Goal: Find specific page/section: Find specific page/section

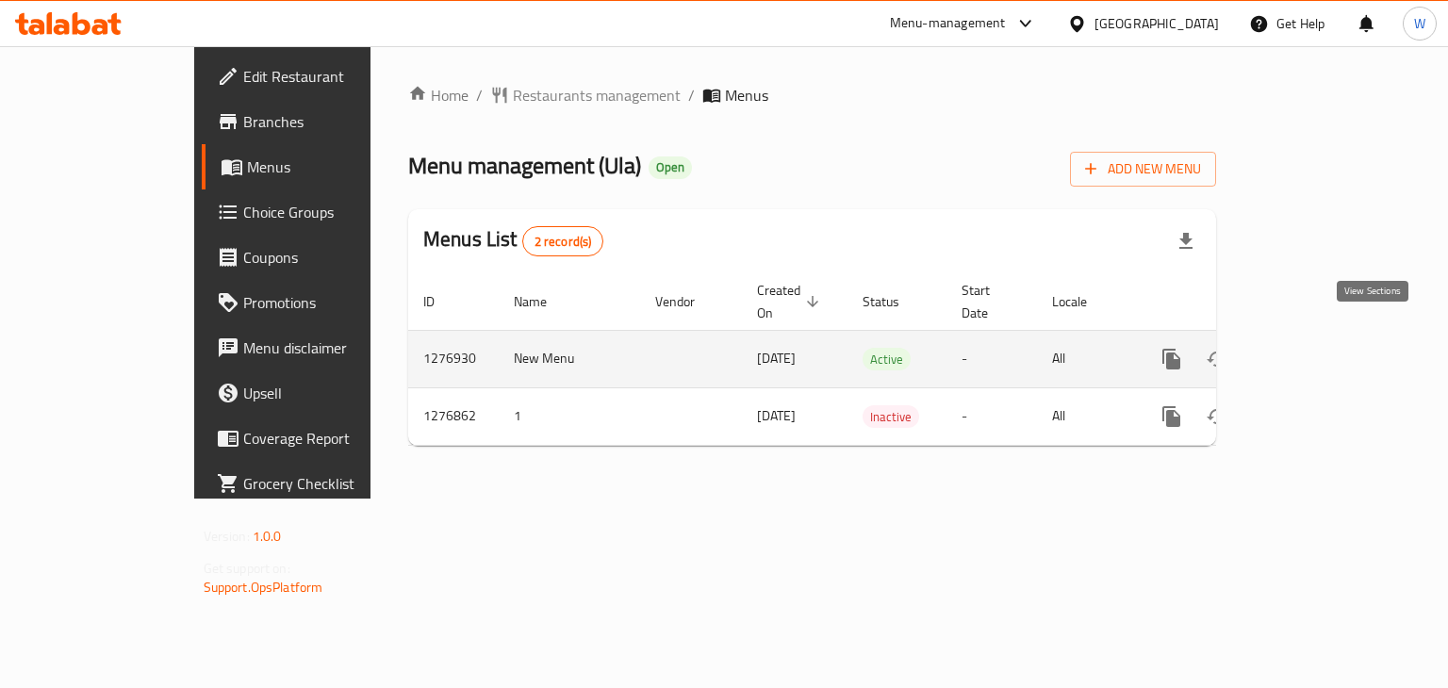
click at [1319, 348] on icon "enhanced table" at bounding box center [1307, 359] width 23 height 23
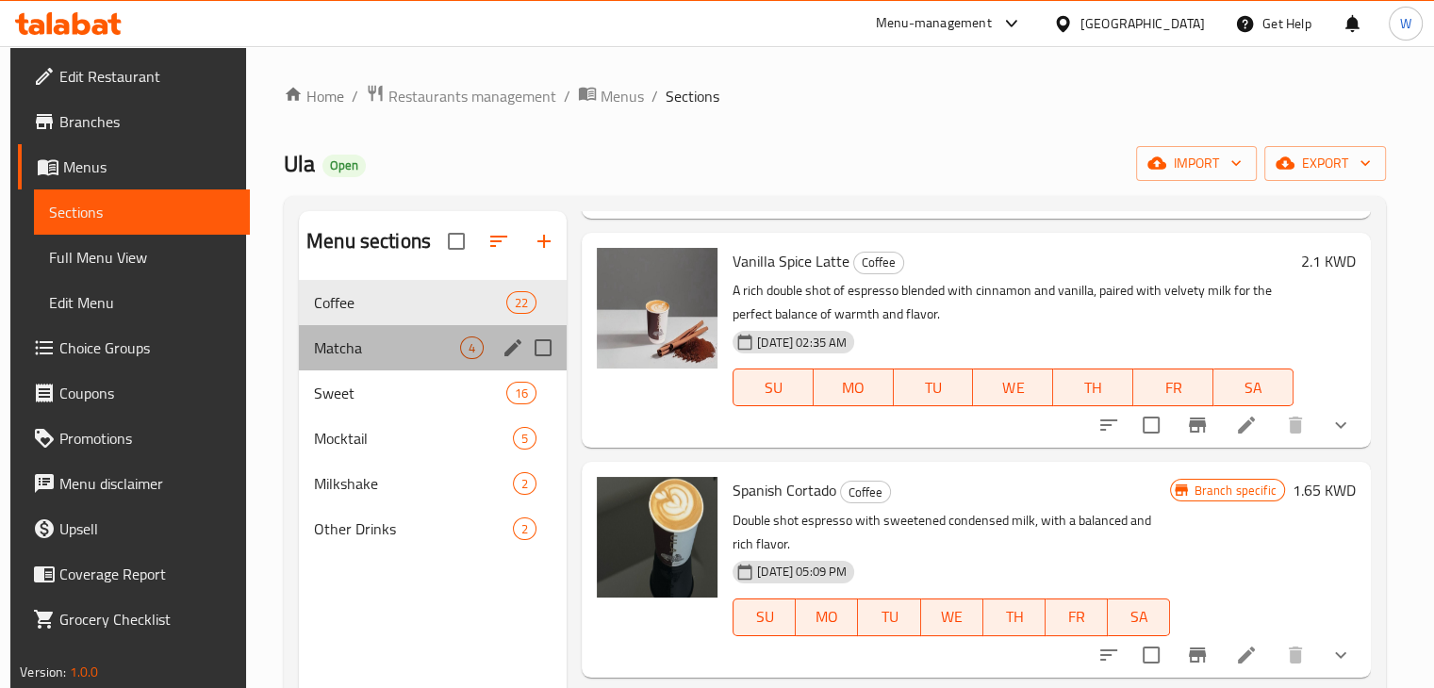
click at [436, 365] on div "Matcha 4" at bounding box center [433, 347] width 268 height 45
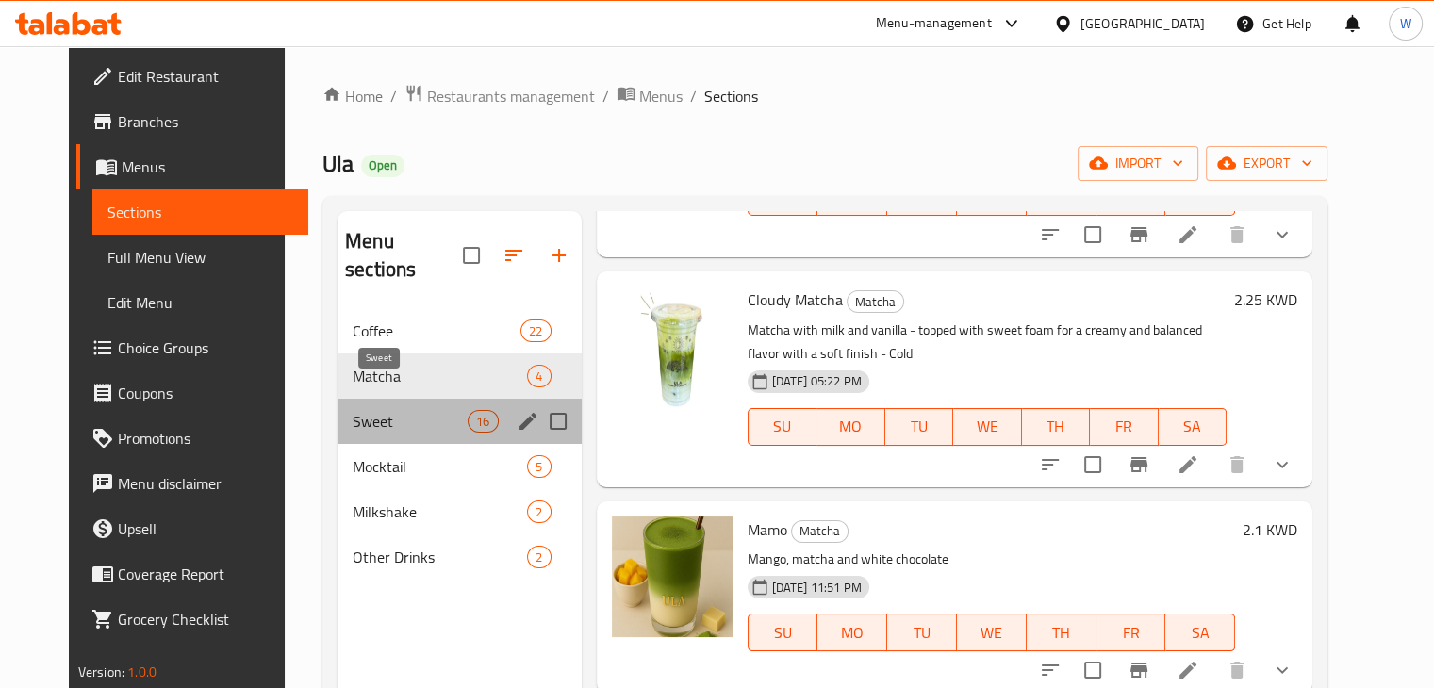
click at [411, 410] on span "Sweet" at bounding box center [410, 421] width 115 height 23
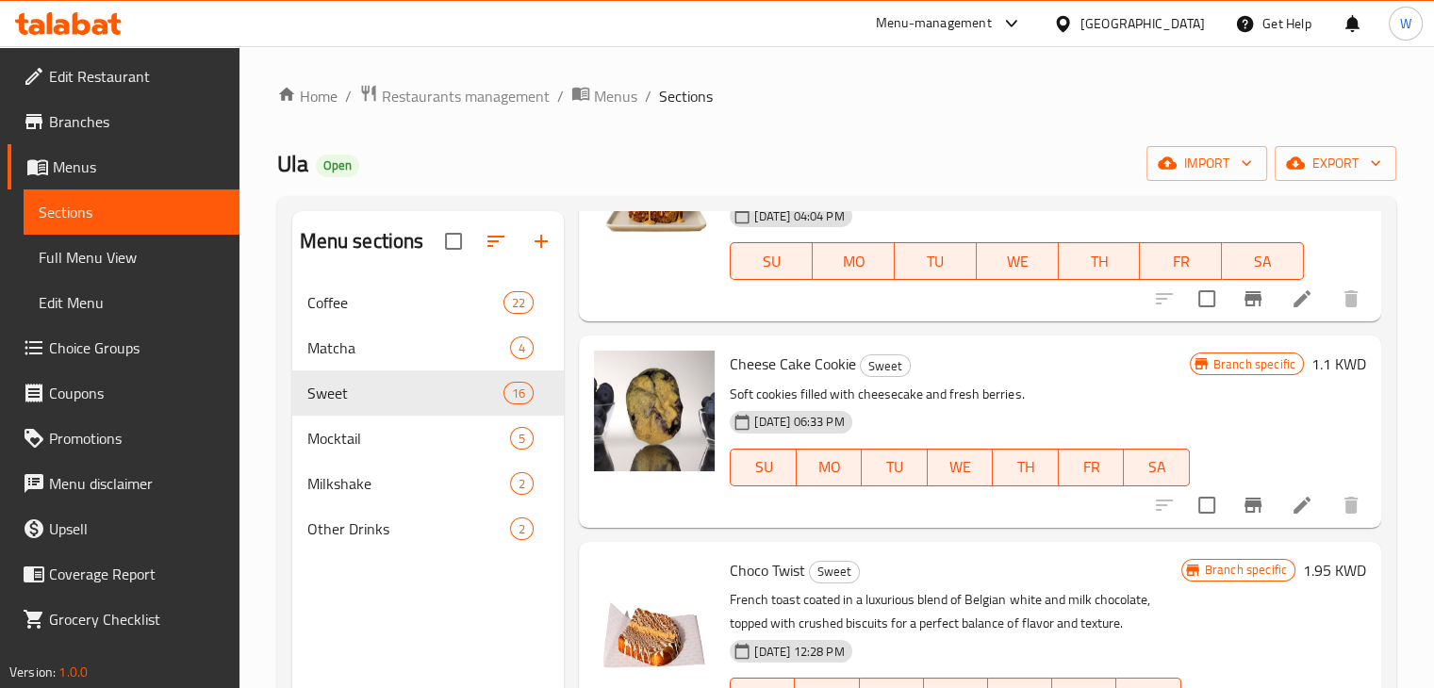
scroll to position [1014, 0]
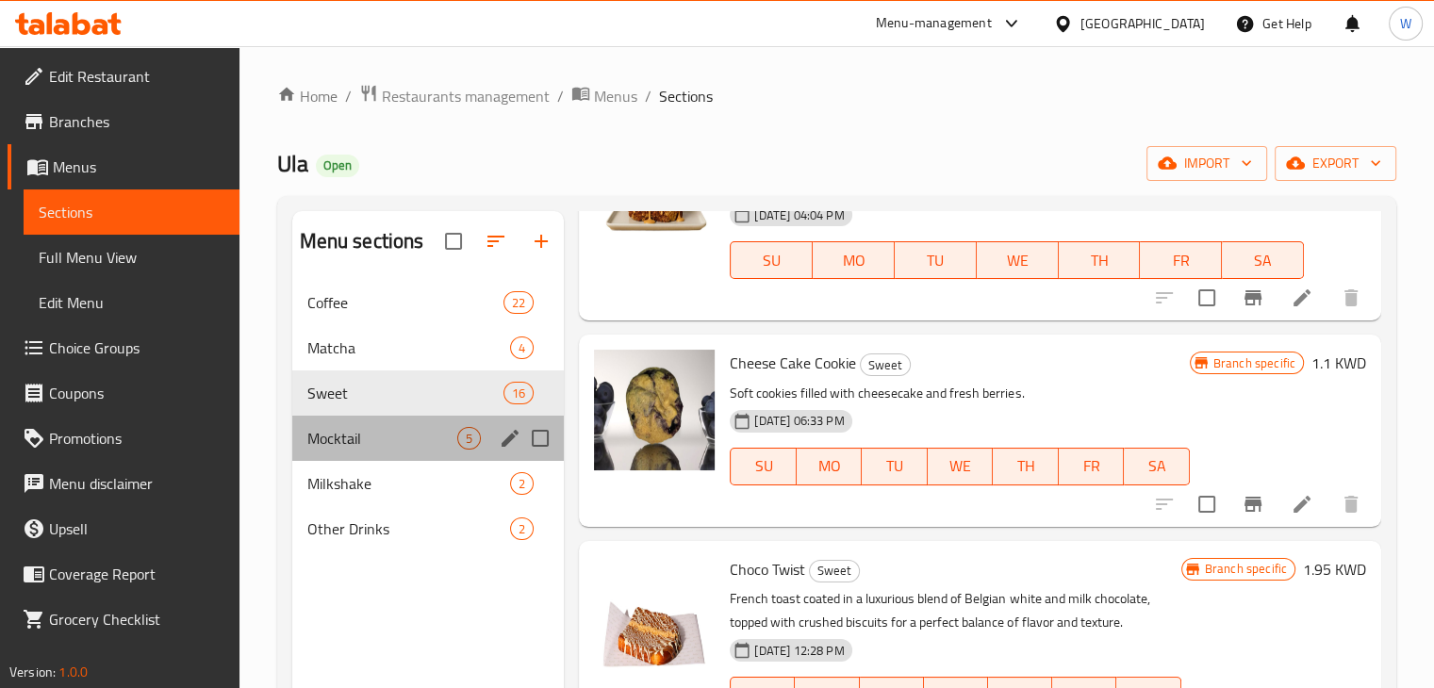
click at [347, 453] on div "Mocktail 5" at bounding box center [428, 438] width 272 height 45
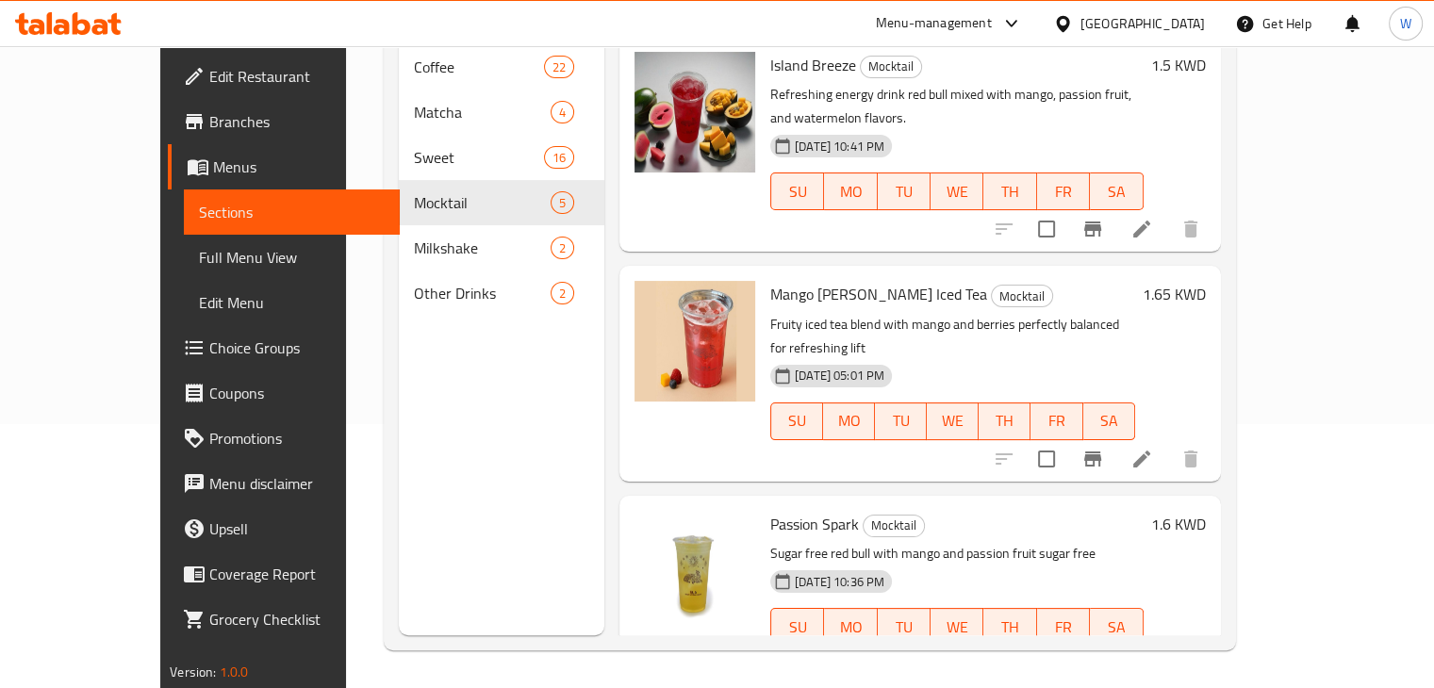
scroll to position [6, 0]
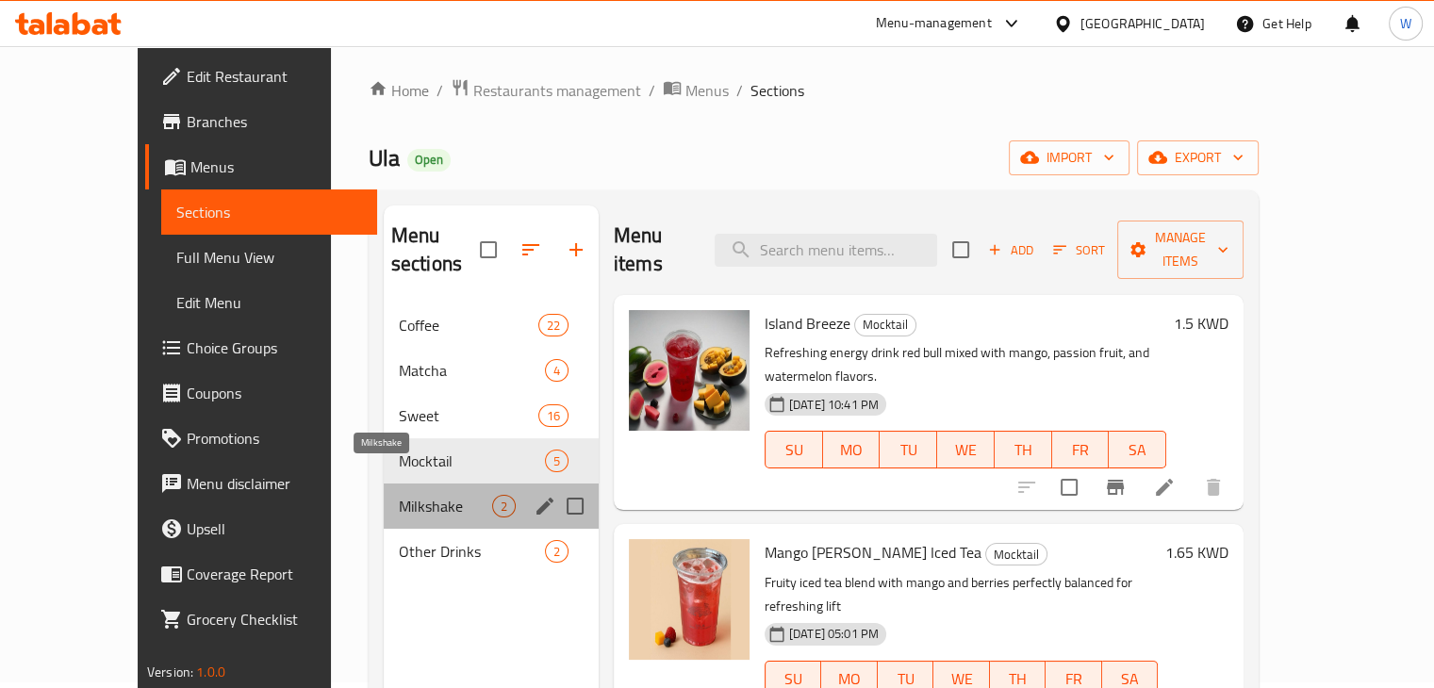
click at [399, 495] on span "Milkshake" at bounding box center [445, 506] width 93 height 23
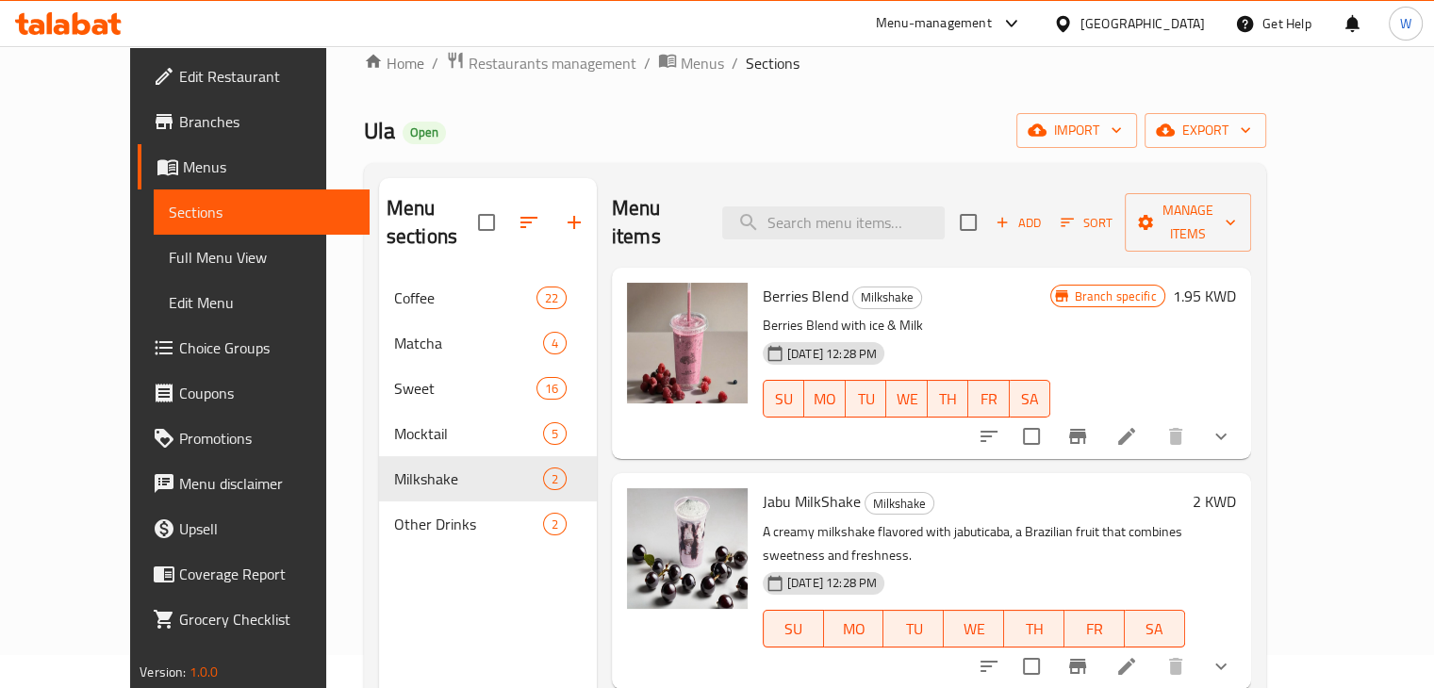
scroll to position [21, 0]
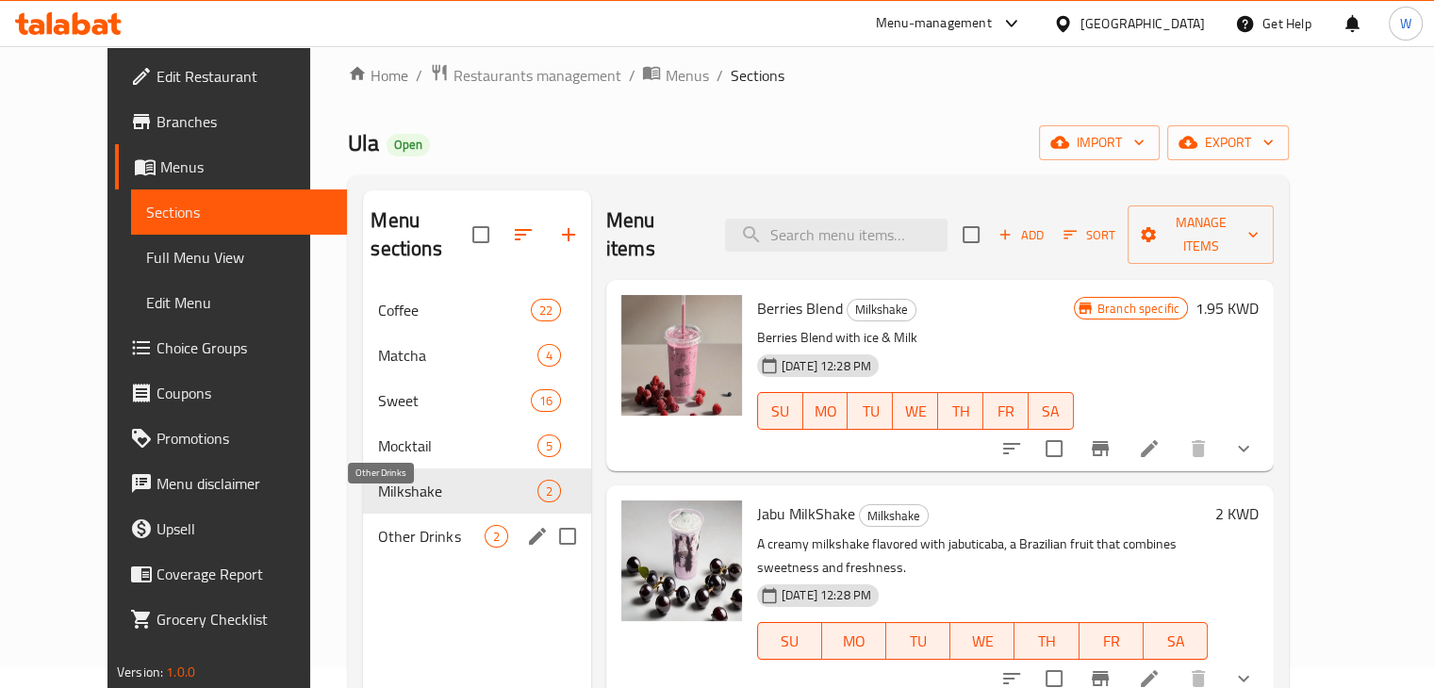
click at [378, 525] on span "Other Drinks" at bounding box center [431, 536] width 106 height 23
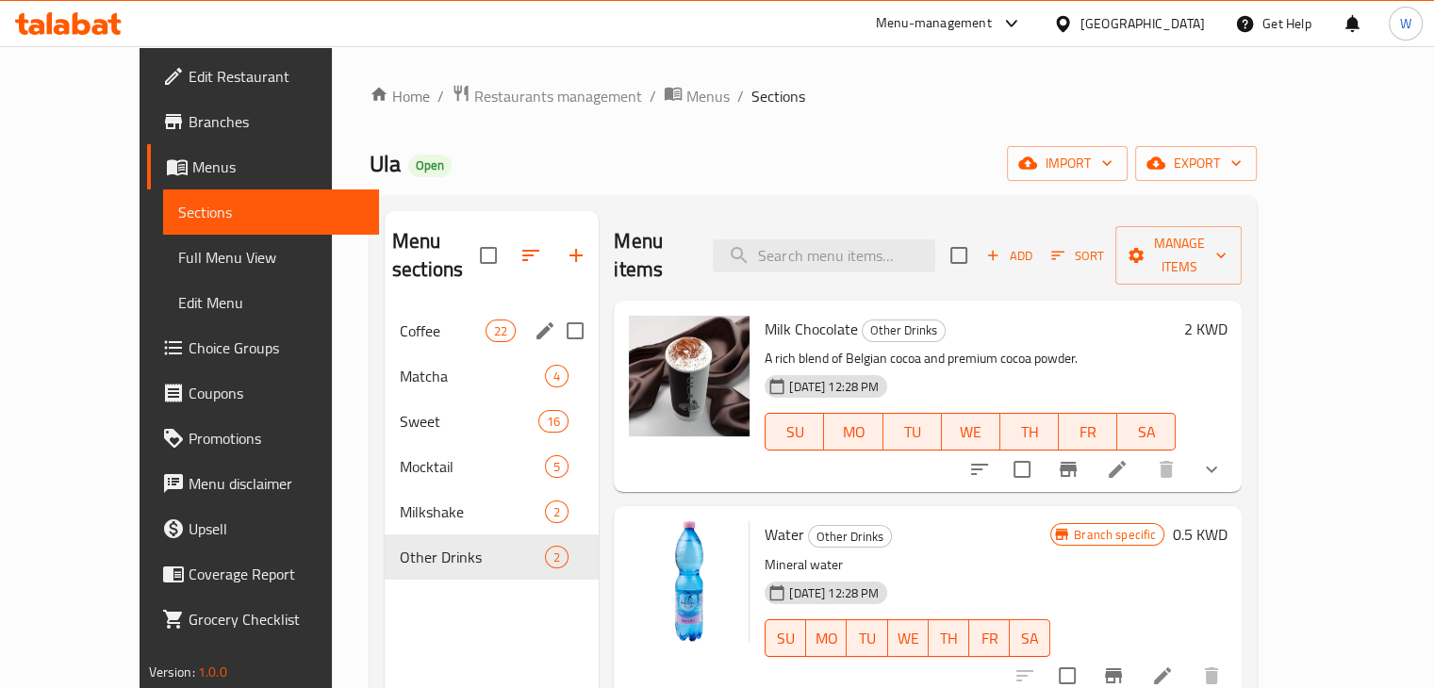
click at [444, 320] on span "Coffee" at bounding box center [443, 331] width 86 height 23
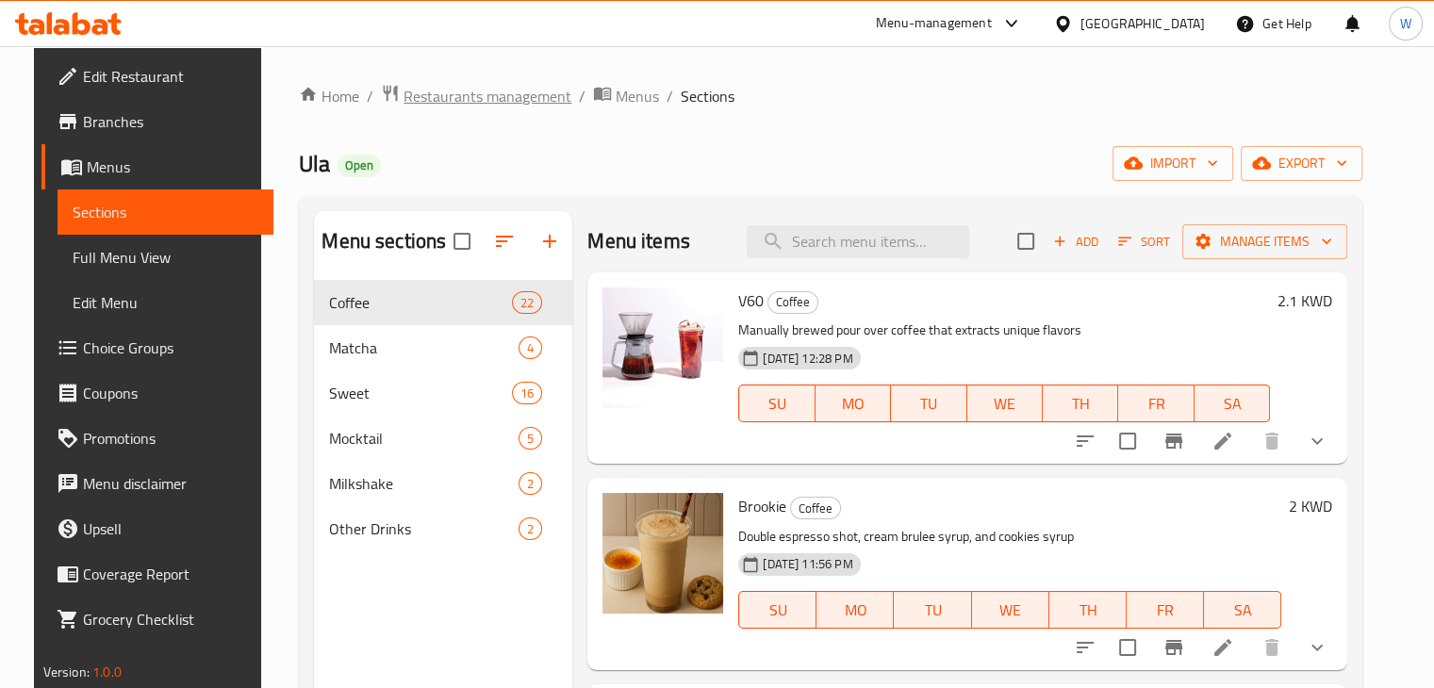
click at [511, 95] on span "Restaurants management" at bounding box center [488, 96] width 168 height 23
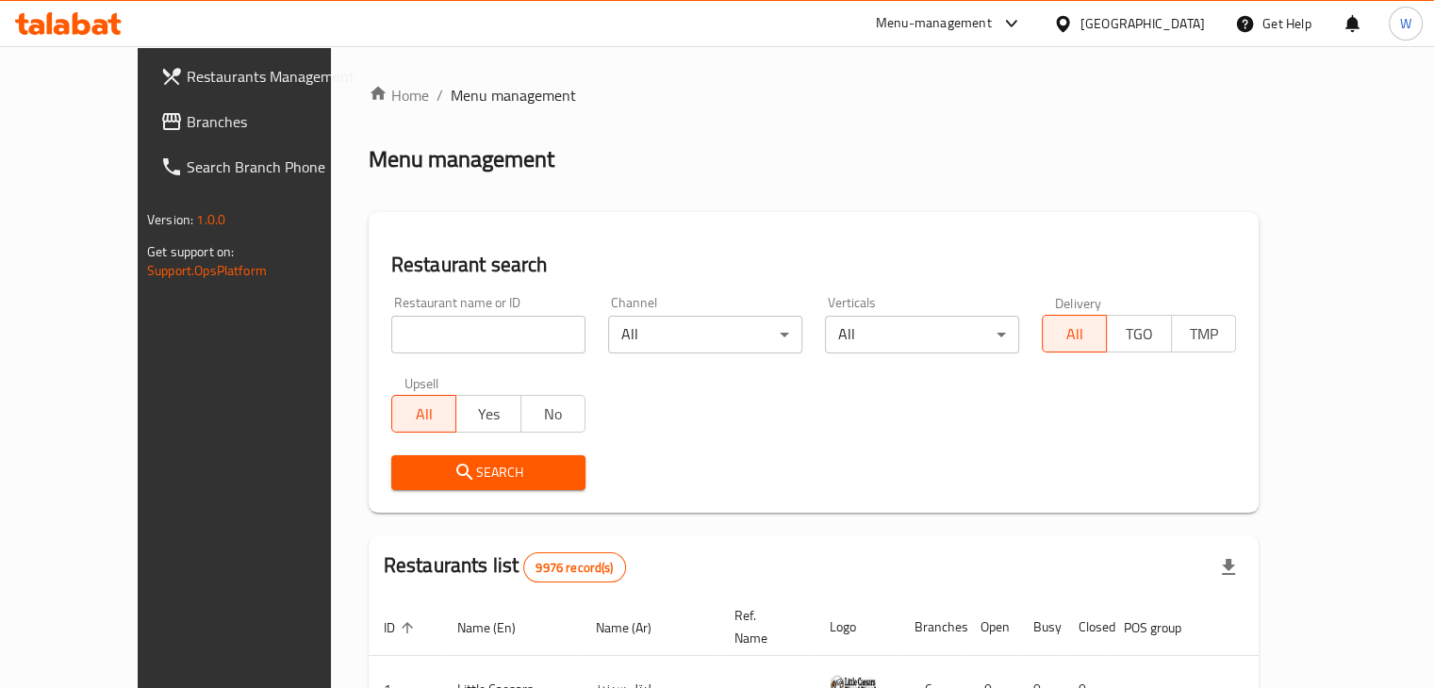
click at [409, 343] on input "search" at bounding box center [488, 335] width 194 height 38
paste input "Rocky box"
type input "Rocky box"
click at [406, 475] on span "Search" at bounding box center [488, 473] width 164 height 24
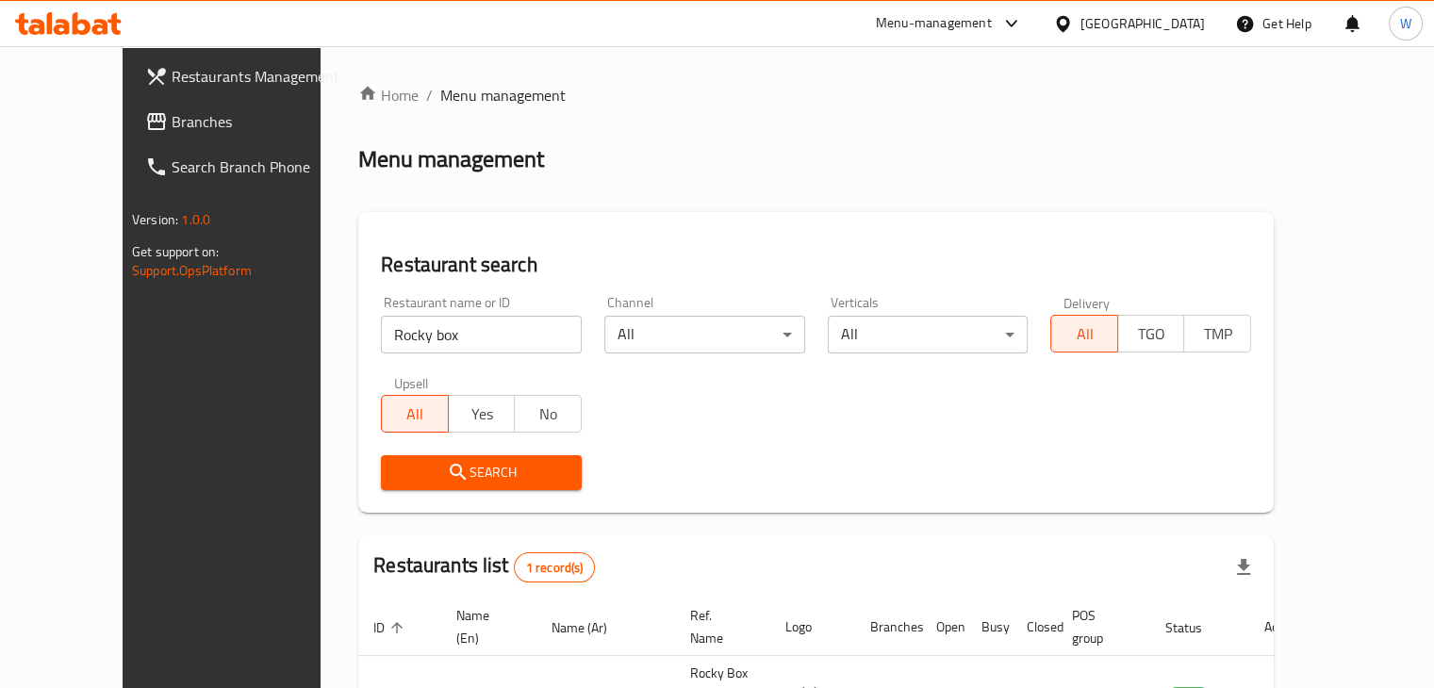
scroll to position [115, 0]
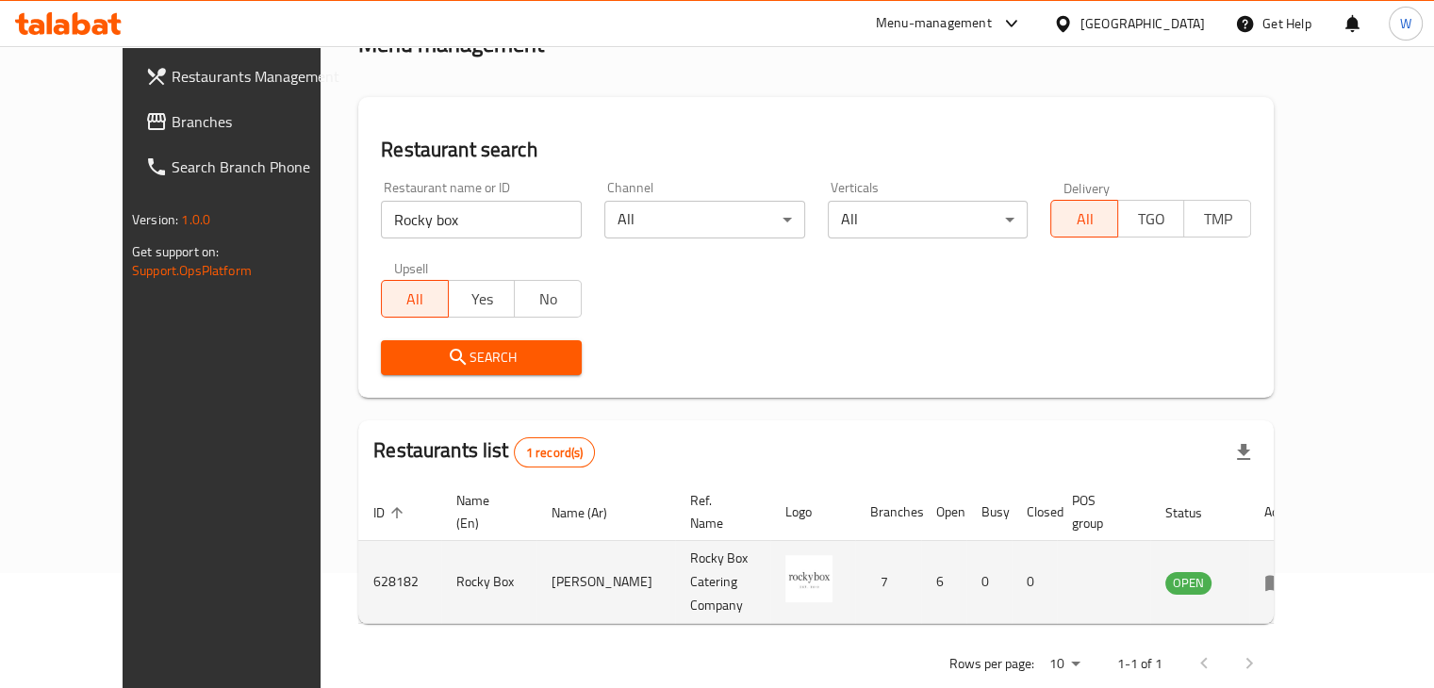
click at [1299, 571] on link "enhanced table" at bounding box center [1281, 582] width 35 height 23
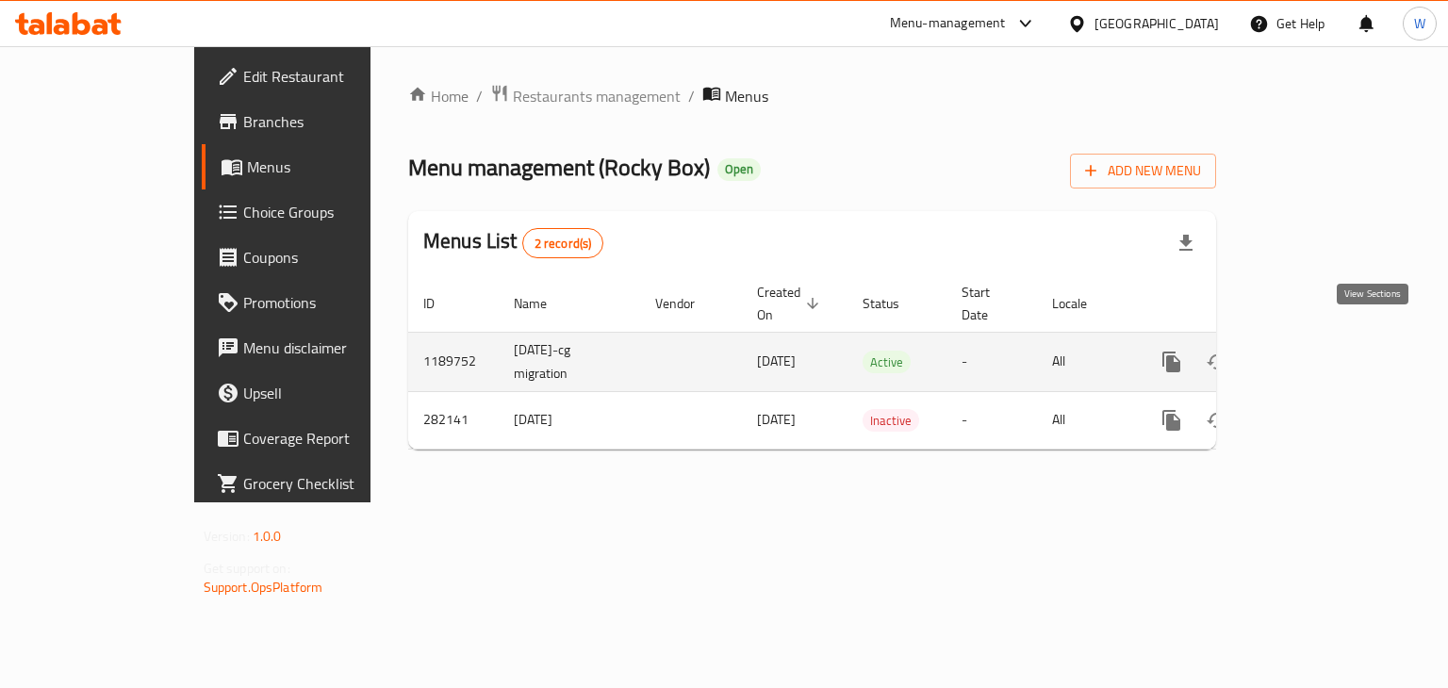
click at [1330, 353] on link "enhanced table" at bounding box center [1307, 361] width 45 height 45
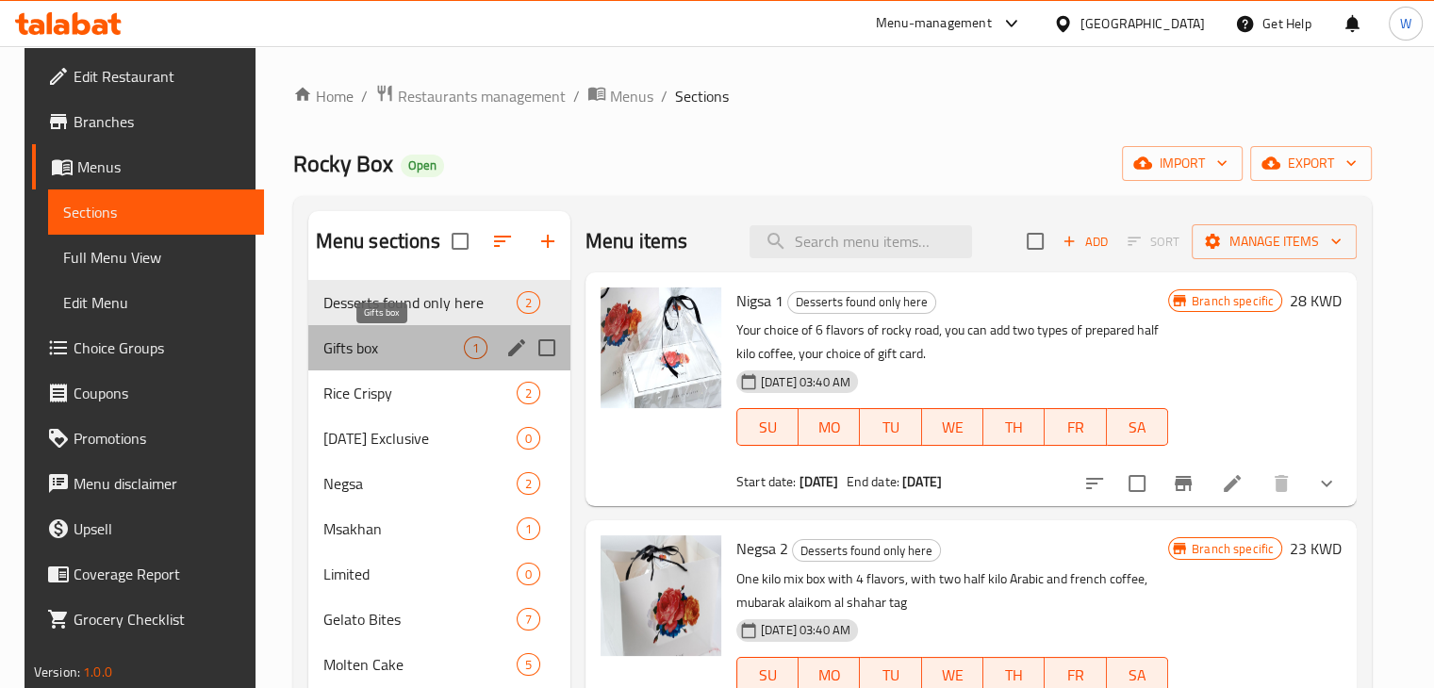
click at [426, 339] on span "Gifts box" at bounding box center [393, 348] width 140 height 23
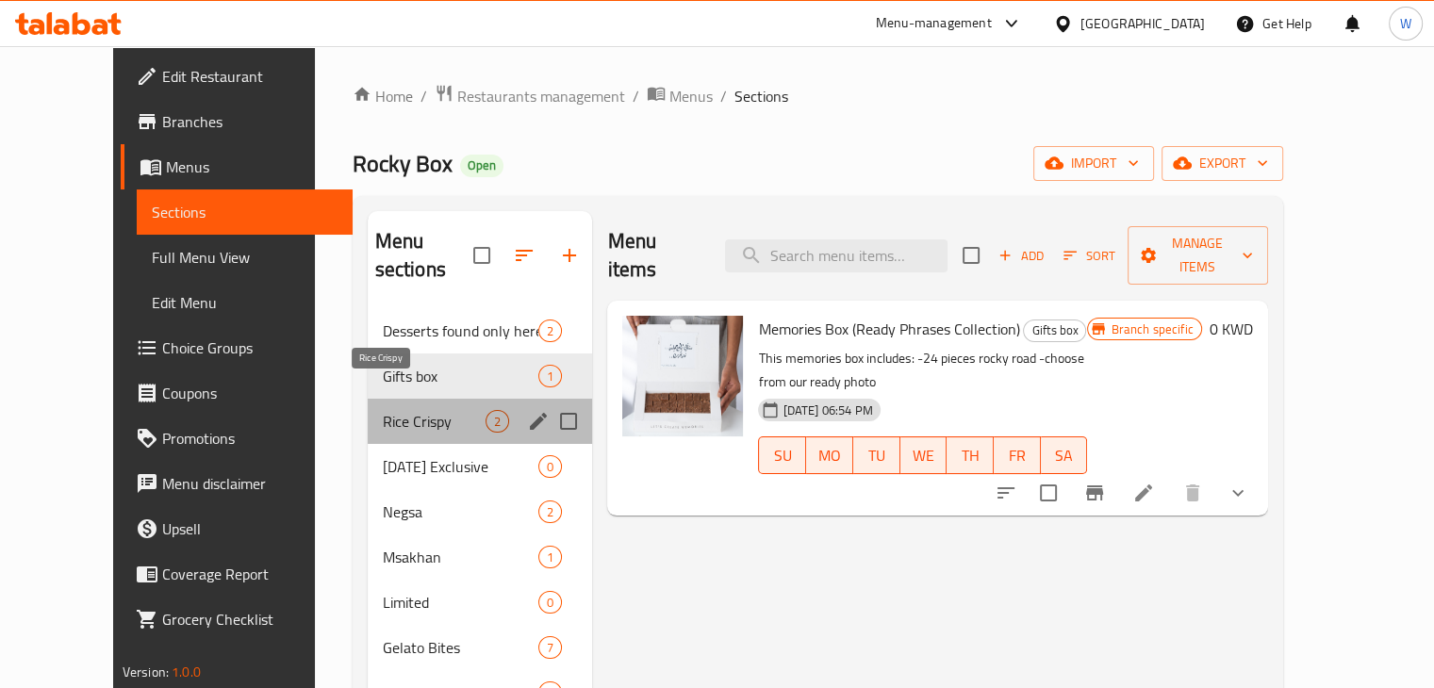
click at [421, 410] on span "Rice Crispy" at bounding box center [435, 421] width 104 height 23
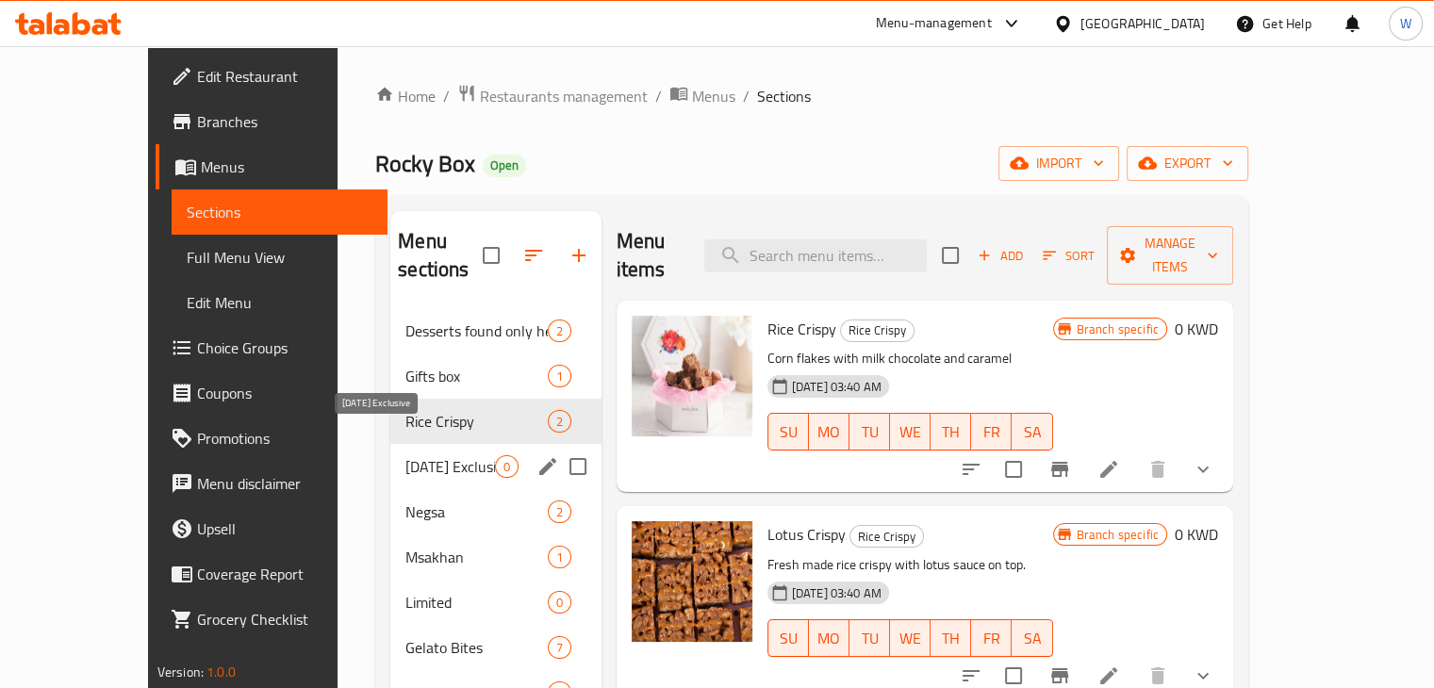
click at [418, 455] on span "[DATE] Exclusive" at bounding box center [449, 466] width 89 height 23
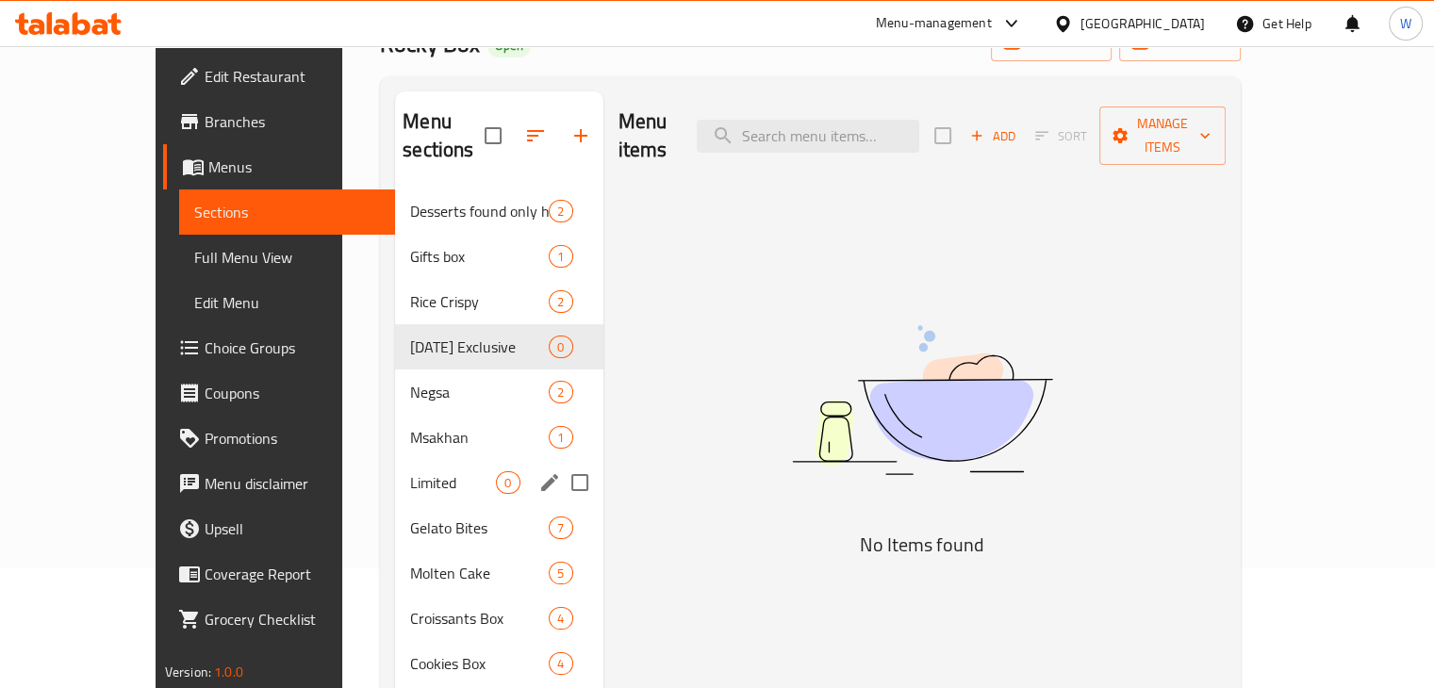
scroll to position [126, 0]
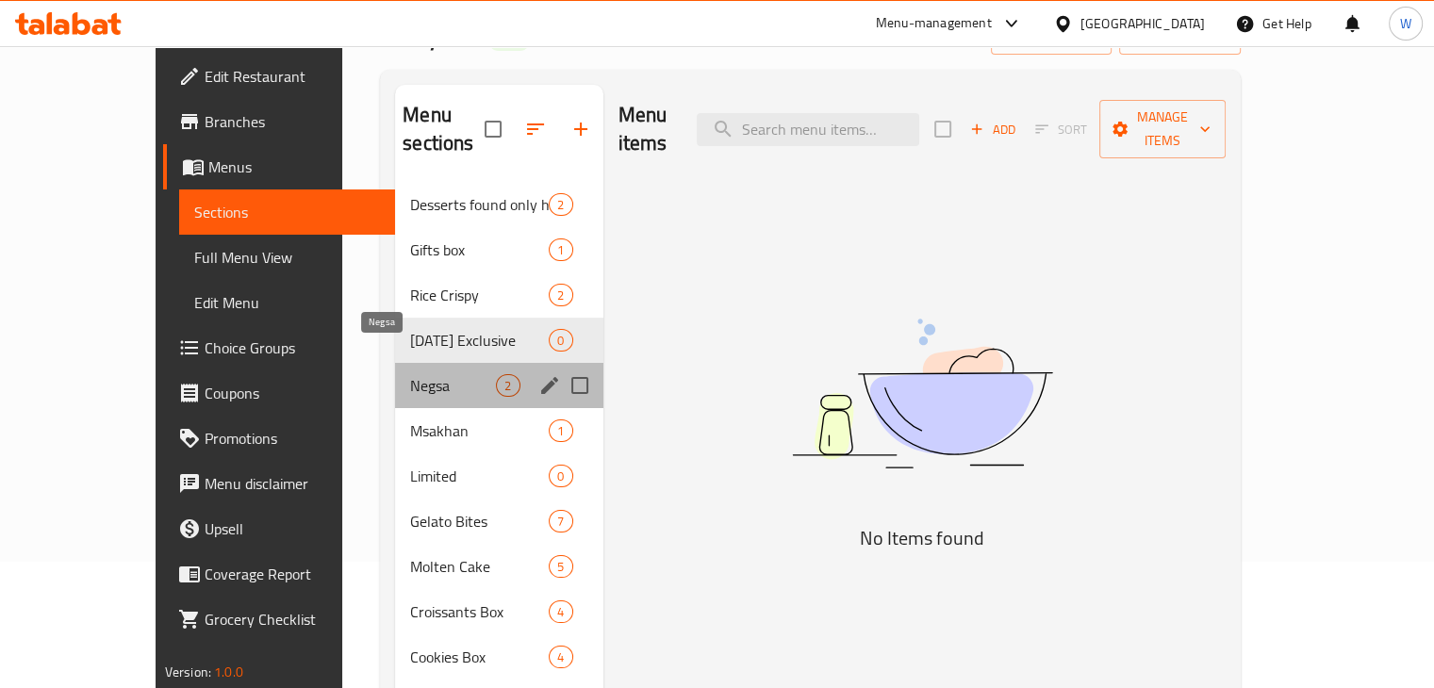
click at [410, 374] on span "Negsa" at bounding box center [453, 385] width 86 height 23
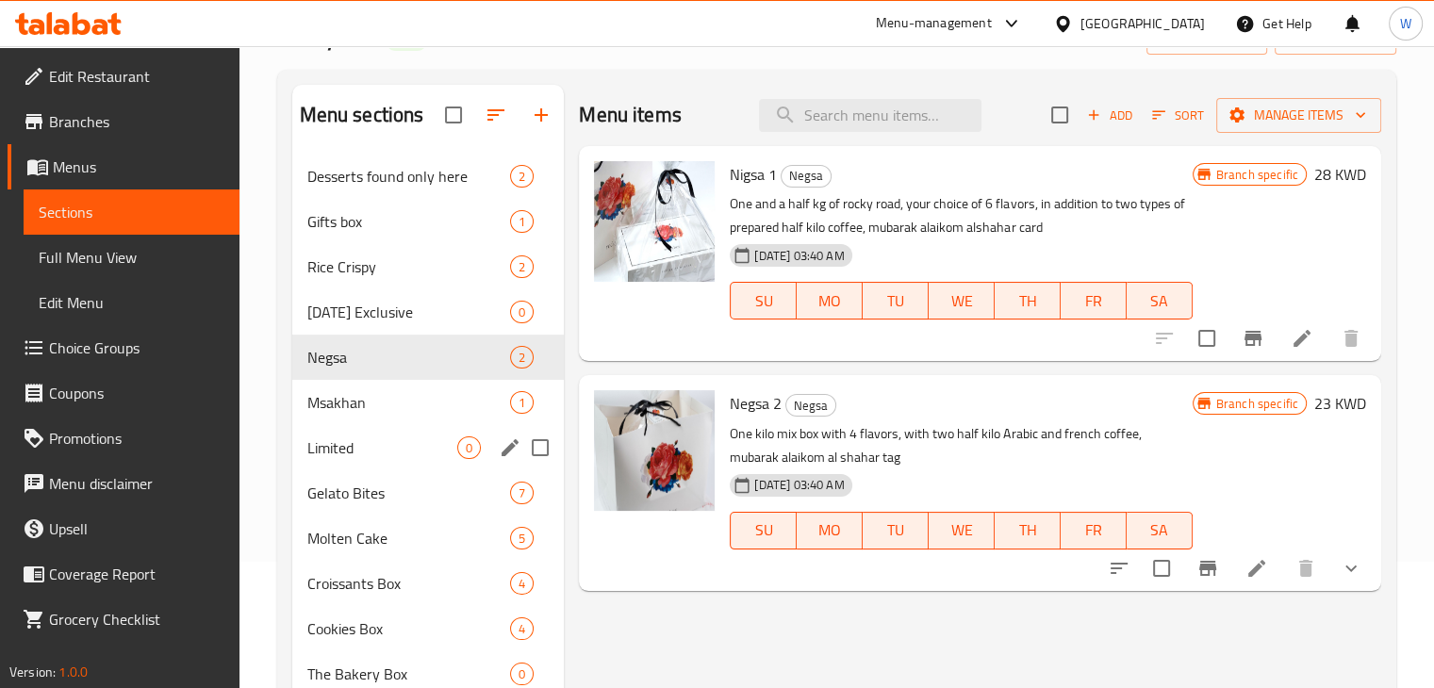
click at [404, 433] on div "Limited 0" at bounding box center [428, 447] width 272 height 45
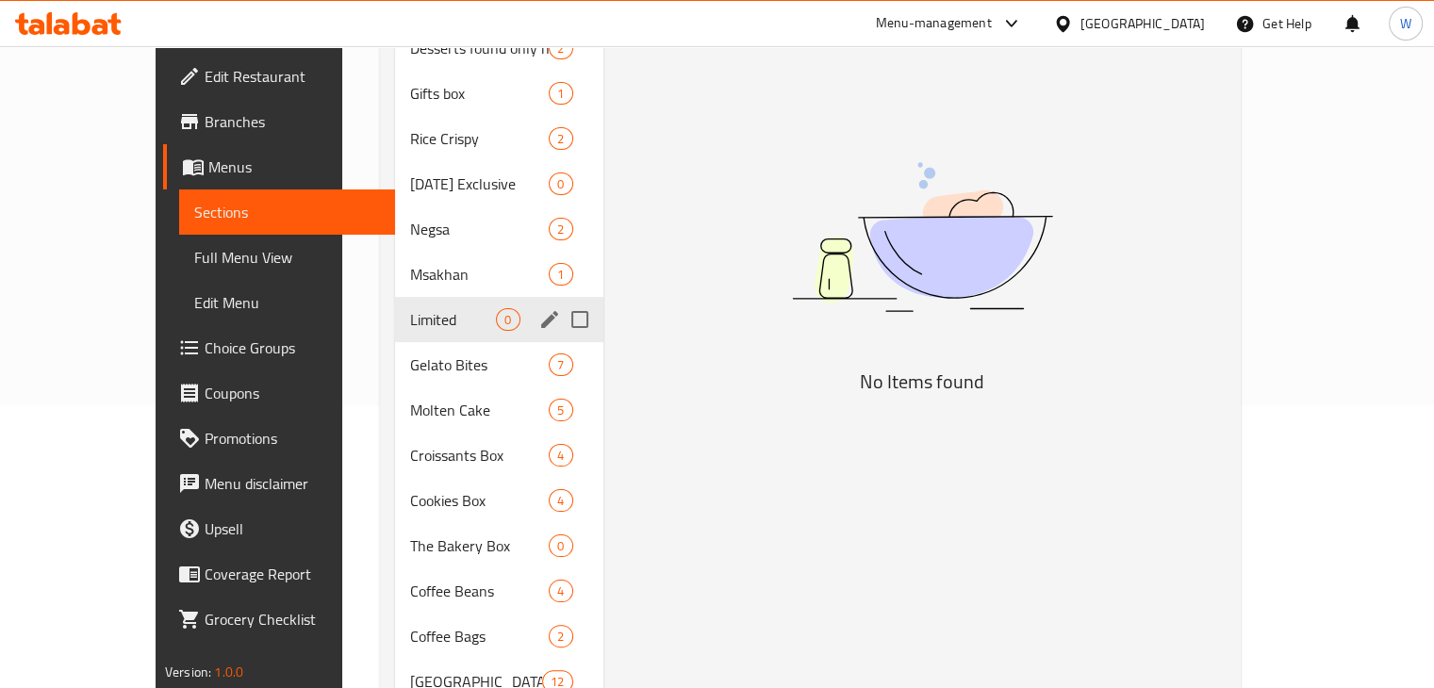
scroll to position [285, 0]
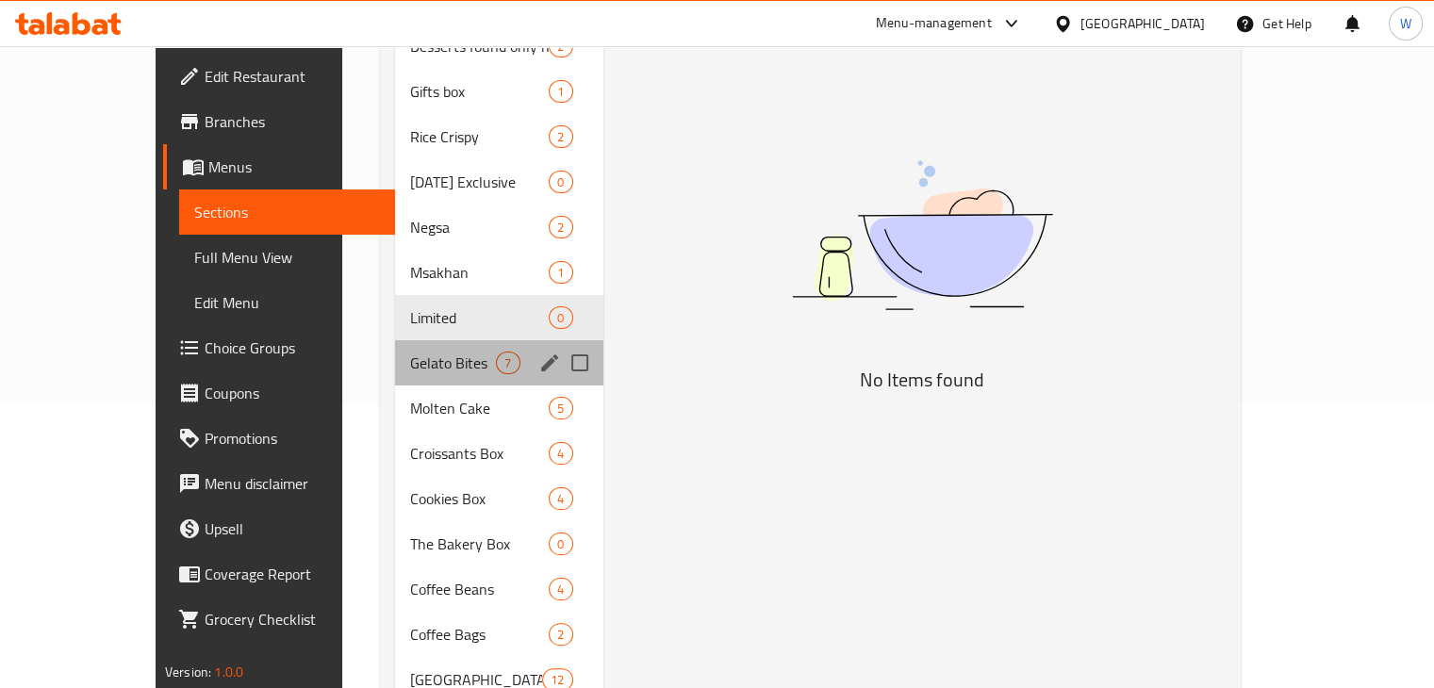
click at [395, 352] on div "Gelato Bites 7" at bounding box center [498, 362] width 207 height 45
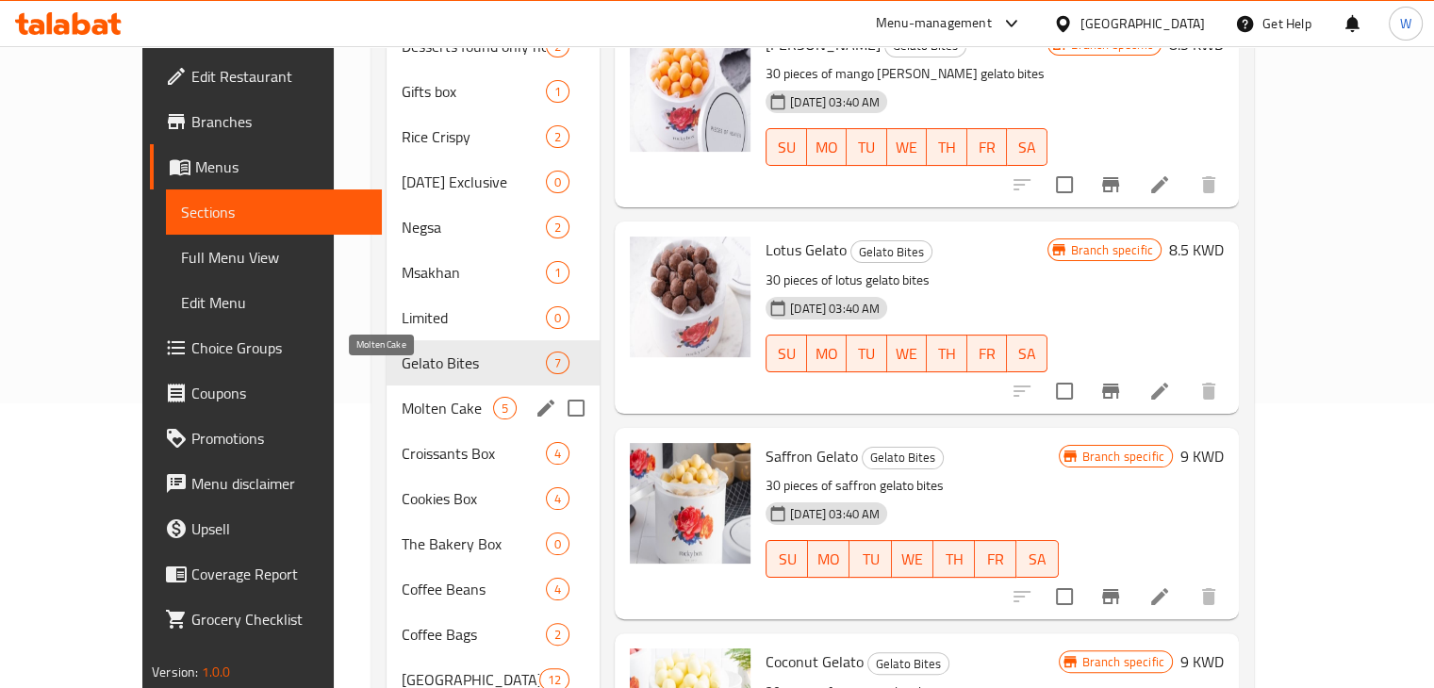
click at [402, 397] on span "Molten Cake" at bounding box center [447, 408] width 91 height 23
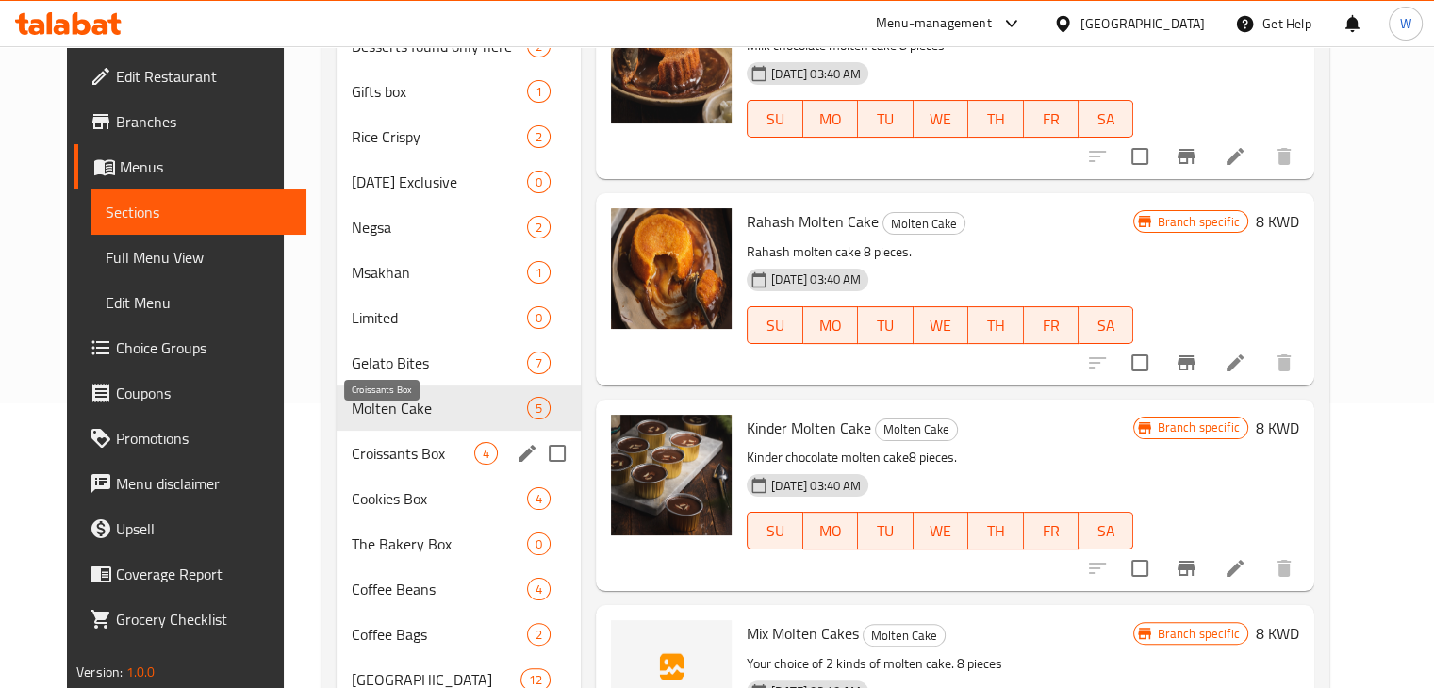
click at [388, 442] on span "Croissants Box" at bounding box center [413, 453] width 123 height 23
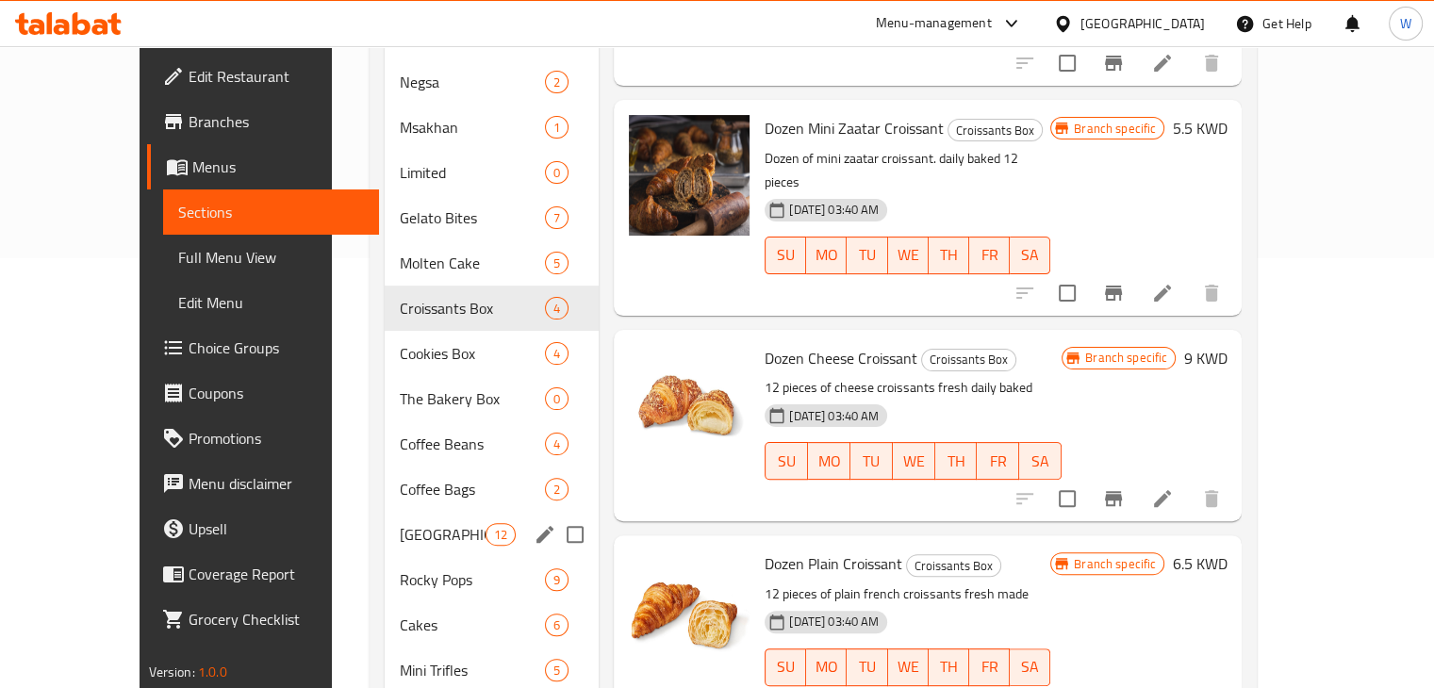
scroll to position [432, 0]
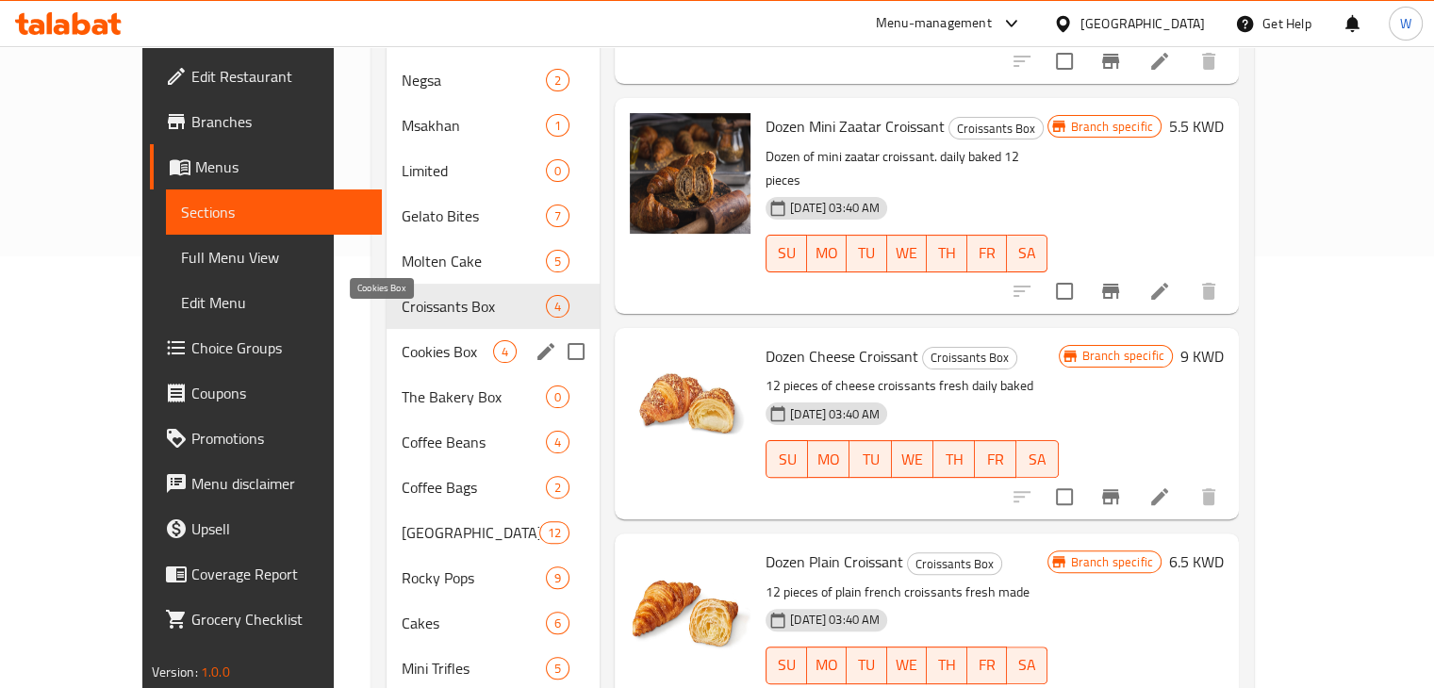
click at [402, 340] on span "Cookies Box" at bounding box center [447, 351] width 91 height 23
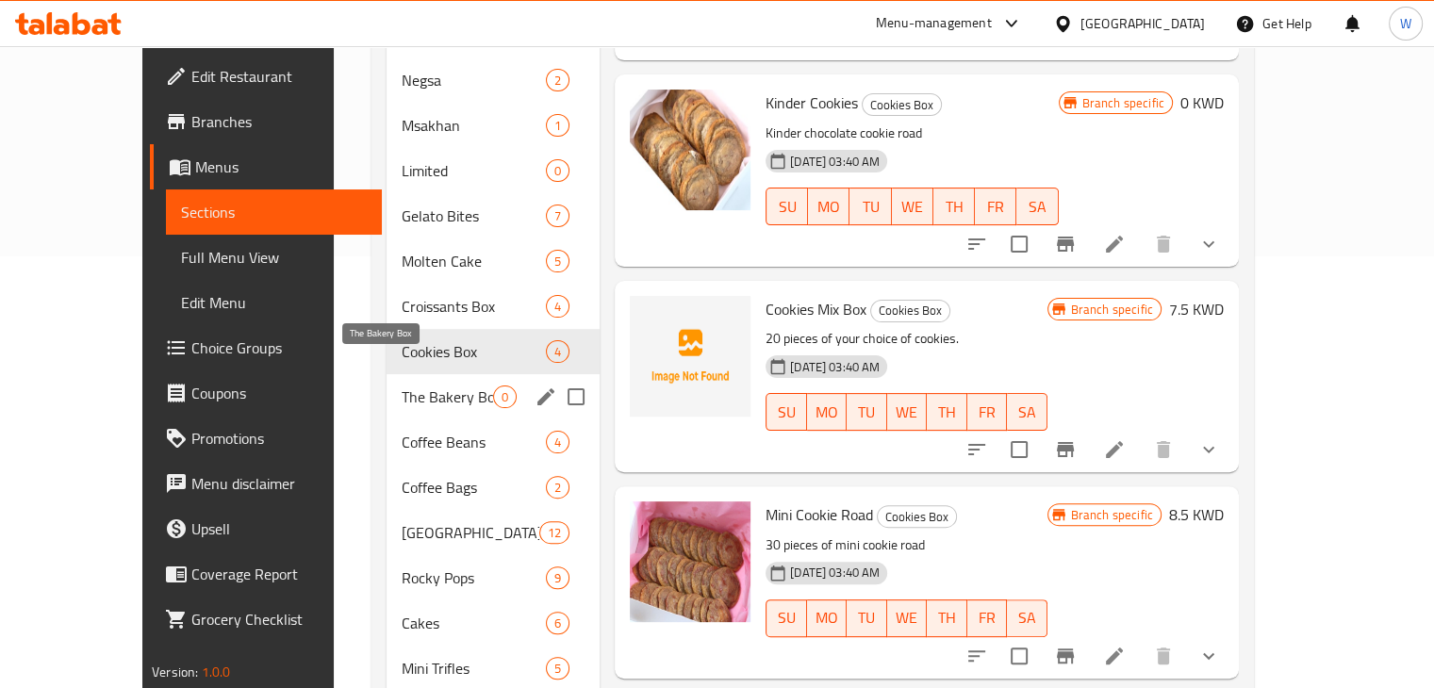
click at [402, 386] on span "The Bakery Box" at bounding box center [447, 397] width 91 height 23
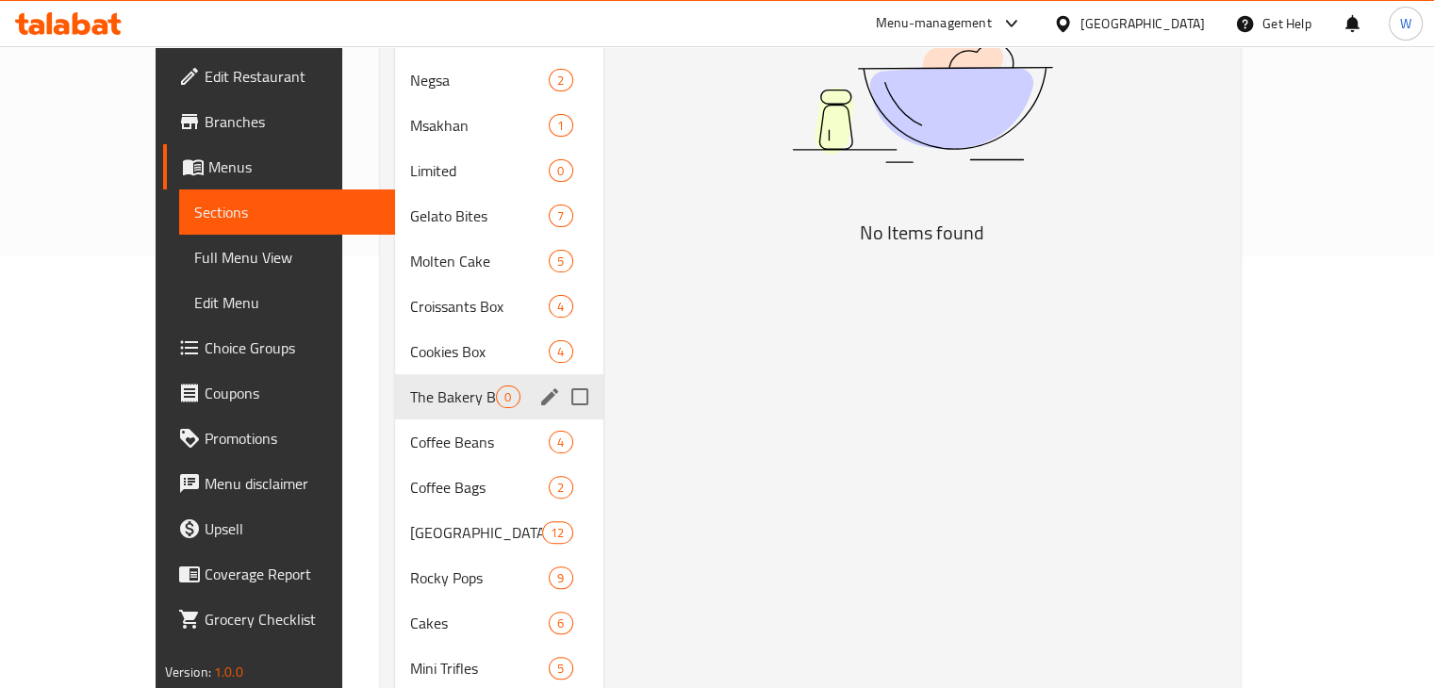
scroll to position [512, 0]
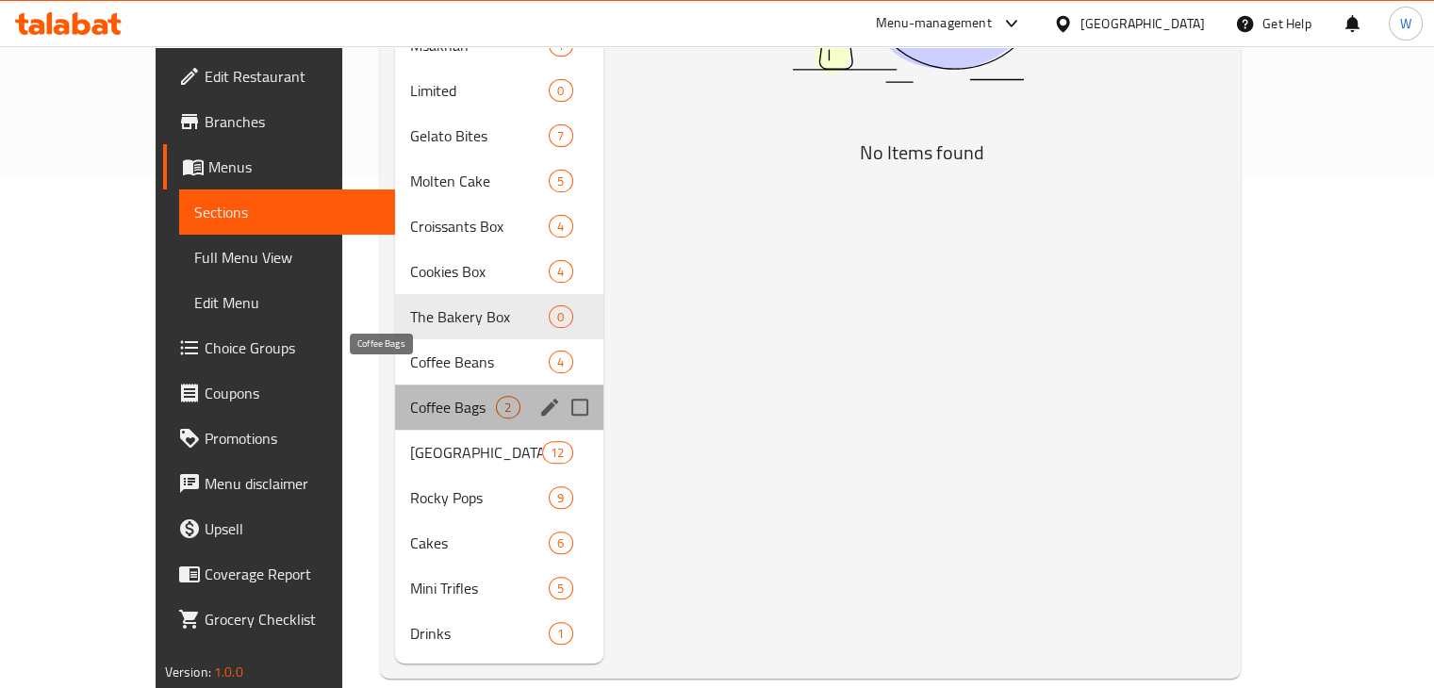
click at [410, 396] on span "Coffee Bags" at bounding box center [453, 407] width 86 height 23
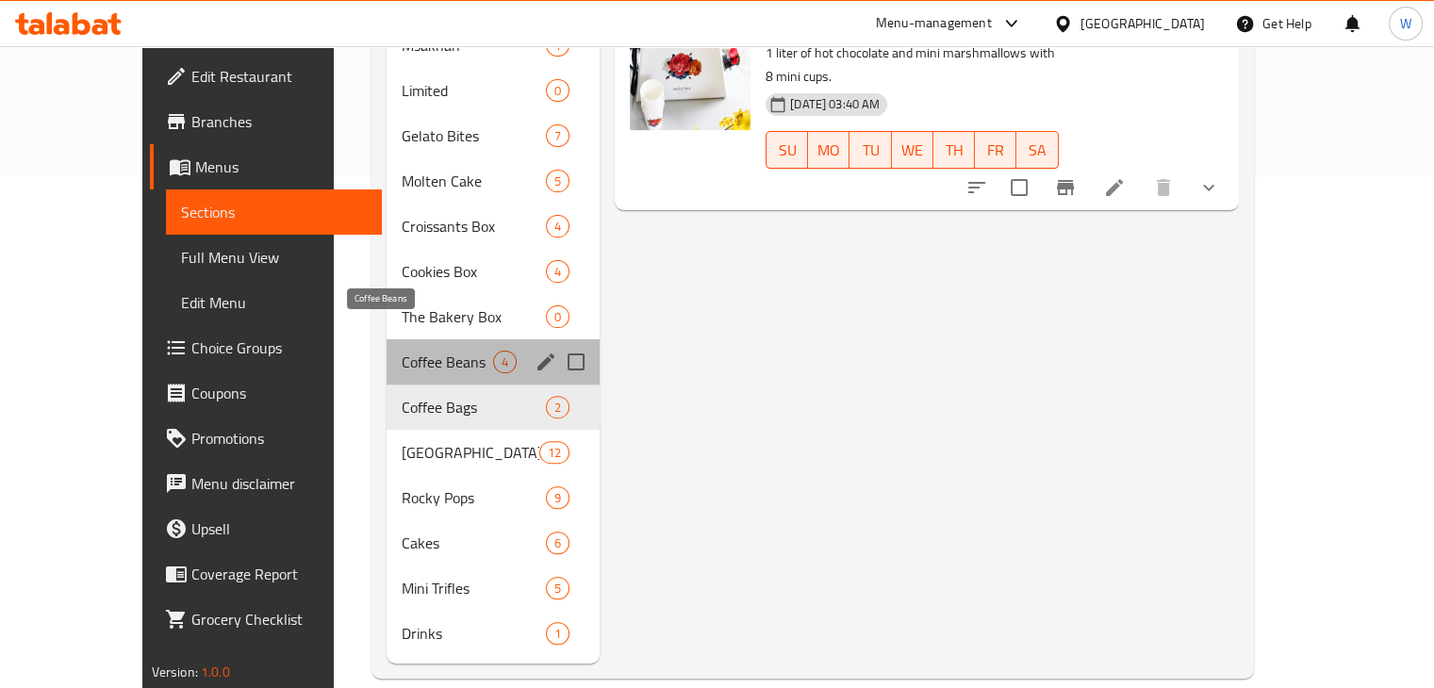
click at [402, 351] on span "Coffee Beans" at bounding box center [447, 362] width 91 height 23
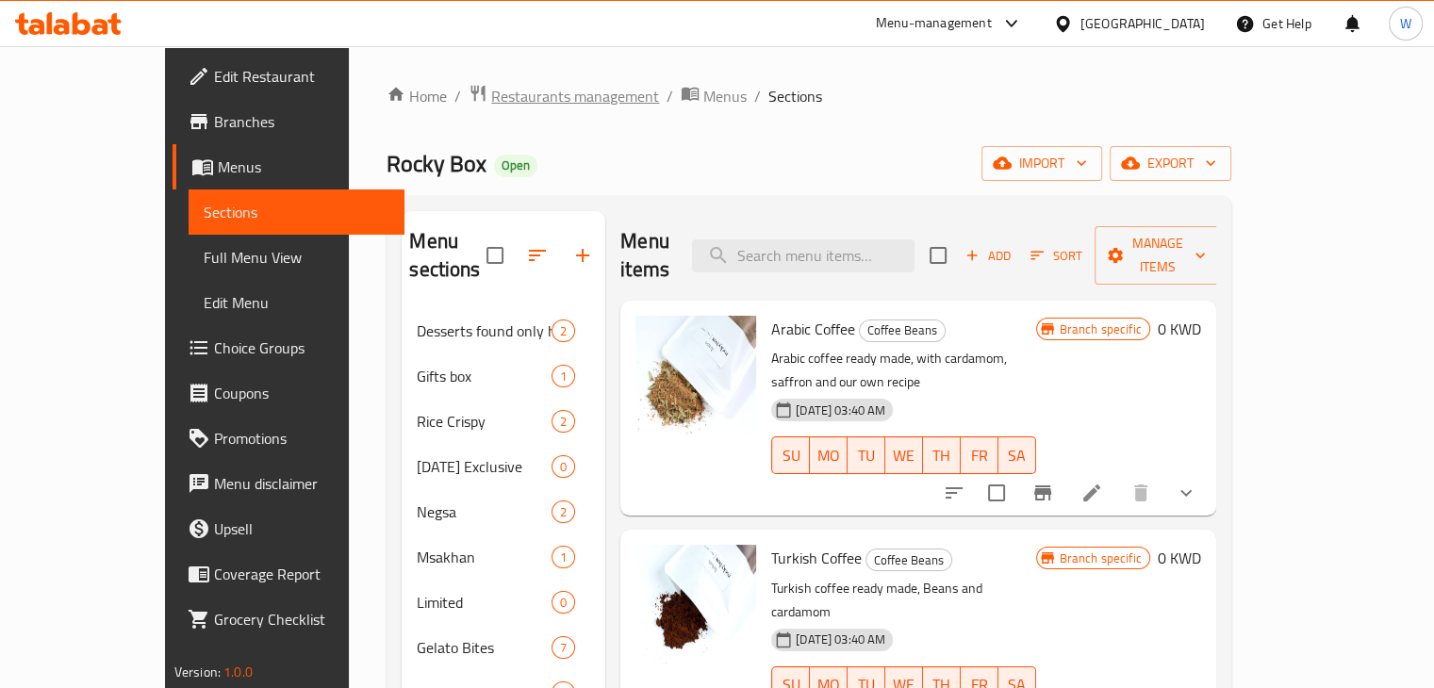
click at [491, 107] on span "Restaurants management" at bounding box center [575, 96] width 168 height 23
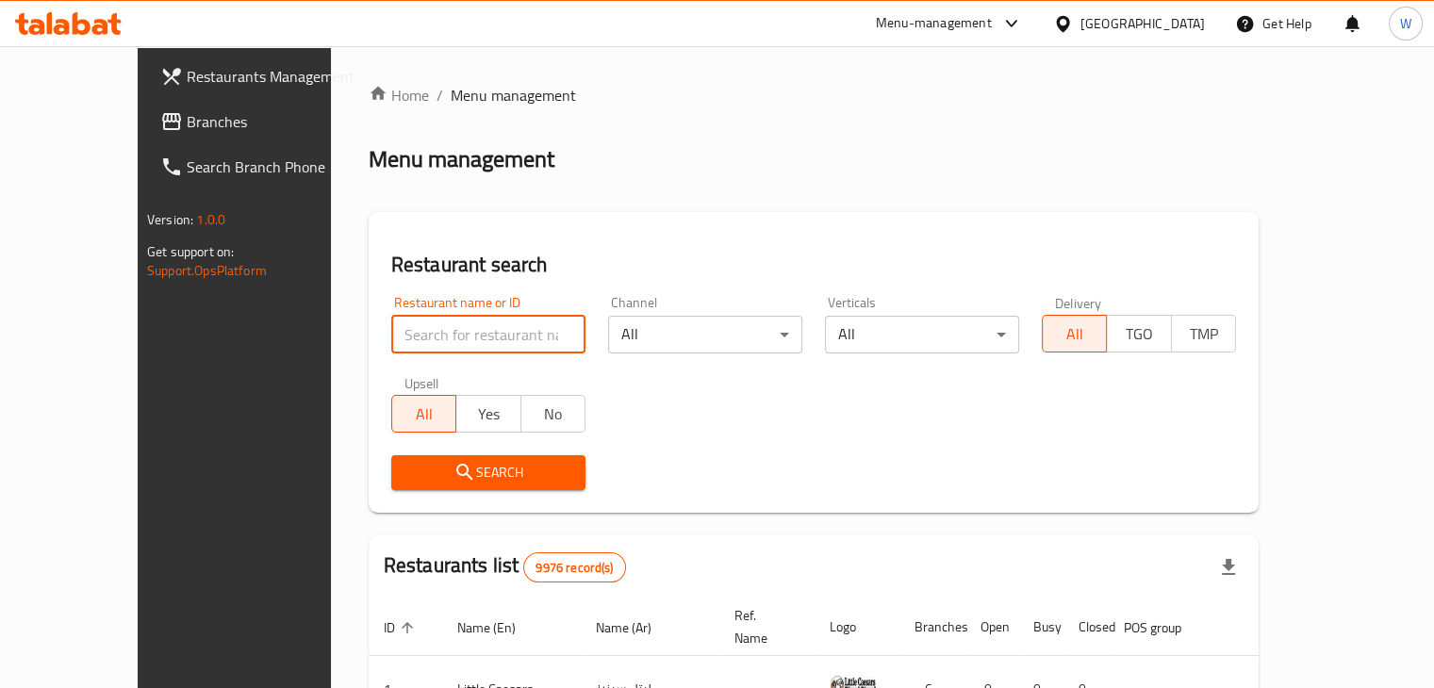
click at [482, 333] on input "search" at bounding box center [488, 335] width 194 height 38
click at [481, 333] on input "search" at bounding box center [488, 335] width 194 height 38
type input "j juice"
click button "Search" at bounding box center [488, 472] width 194 height 35
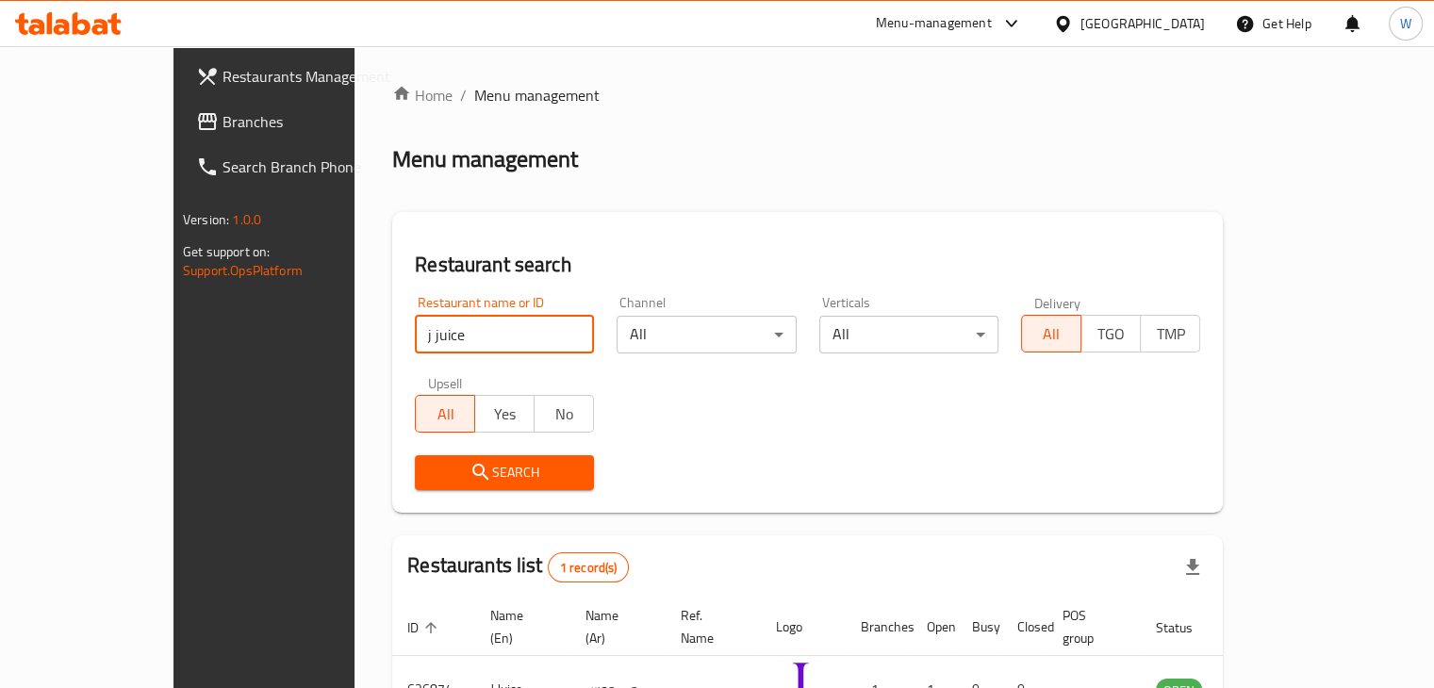
scroll to position [115, 0]
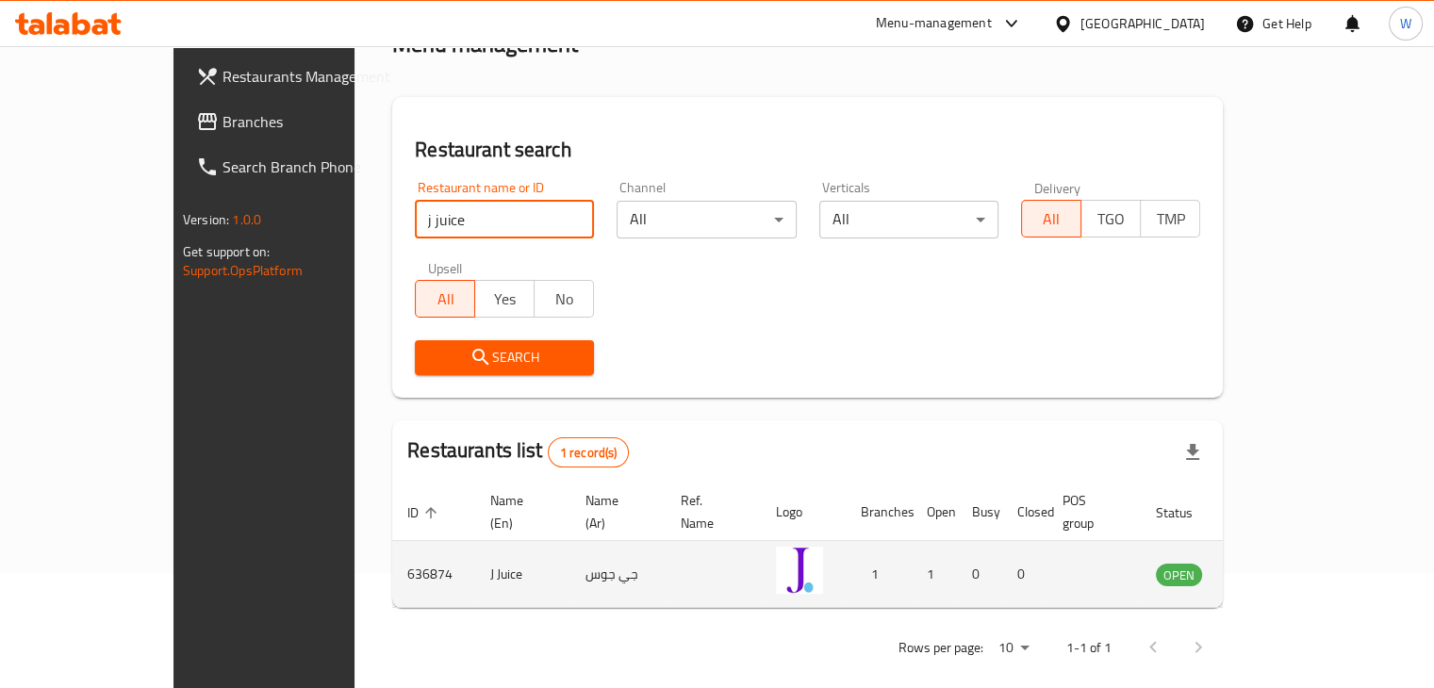
click at [1278, 563] on icon "enhanced table" at bounding box center [1266, 574] width 23 height 23
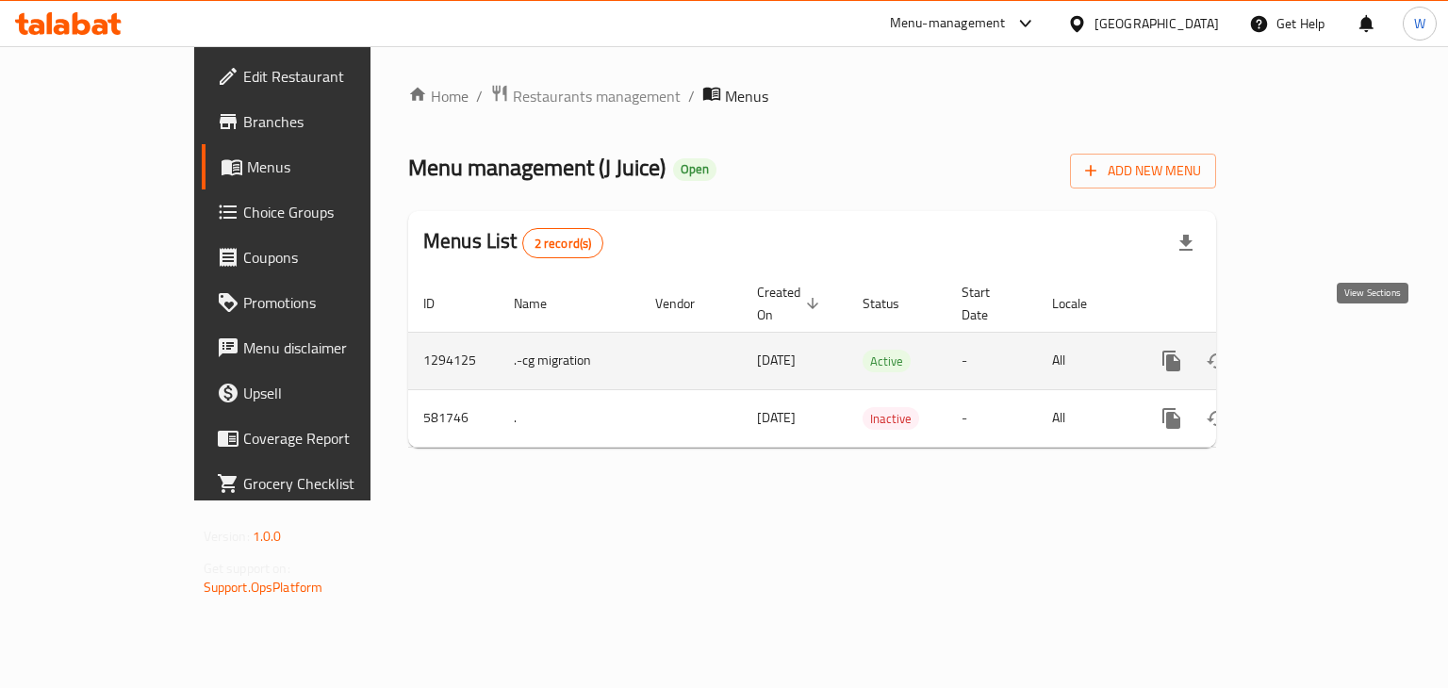
click at [1330, 353] on link "enhanced table" at bounding box center [1307, 360] width 45 height 45
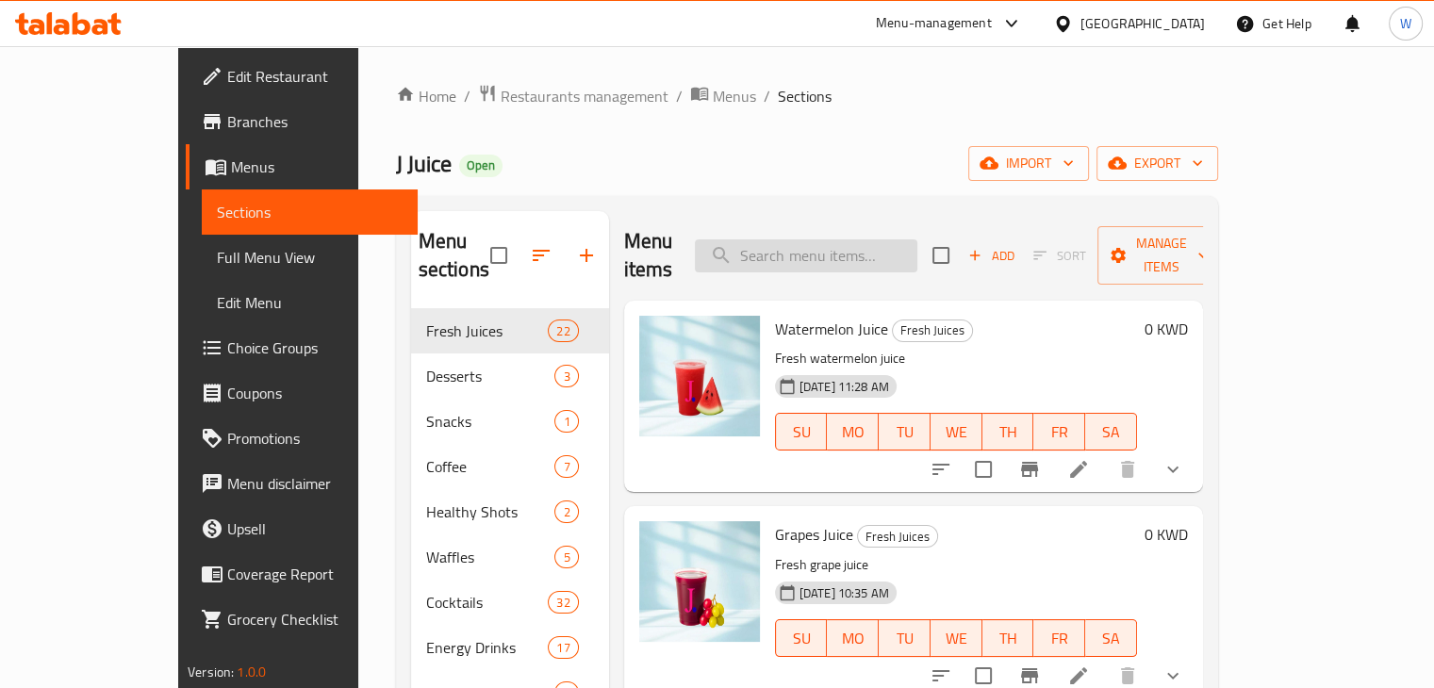
click at [833, 239] on input "search" at bounding box center [806, 255] width 223 height 33
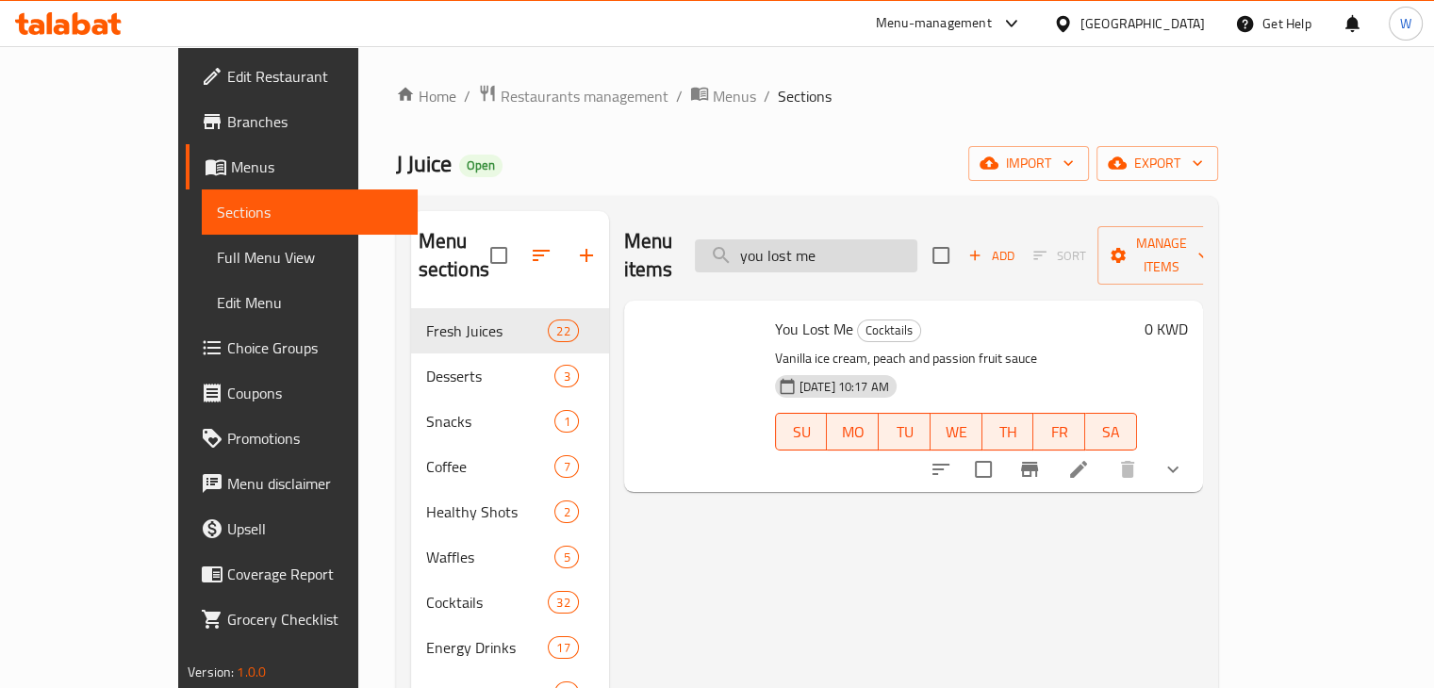
type input "you lost me"
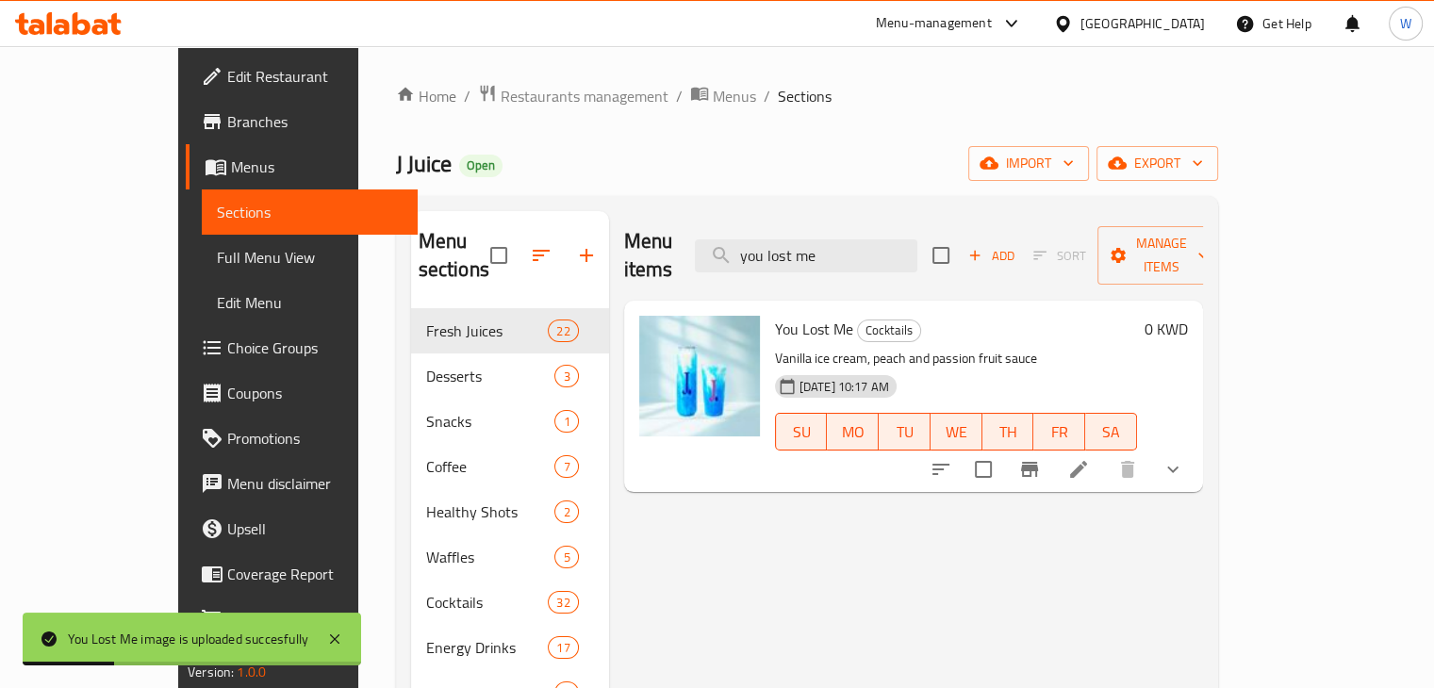
click at [762, 460] on div "You Lost Me Cocktails [PERSON_NAME] cream, peach and passion fruit sauce [DATE]…" at bounding box center [913, 396] width 579 height 191
